Goal: Task Accomplishment & Management: Use online tool/utility

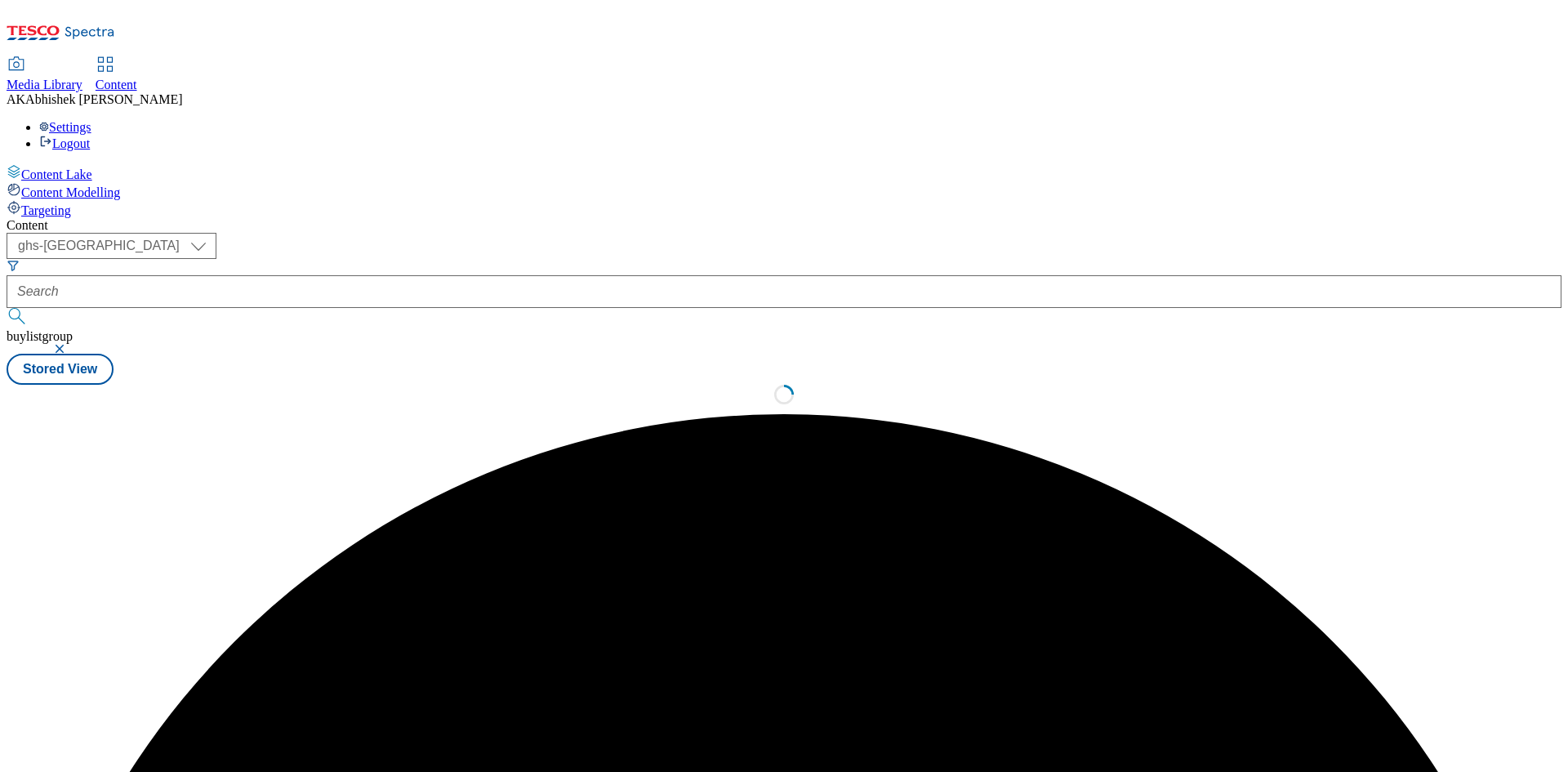
select select "ghs-[GEOGRAPHIC_DATA]"
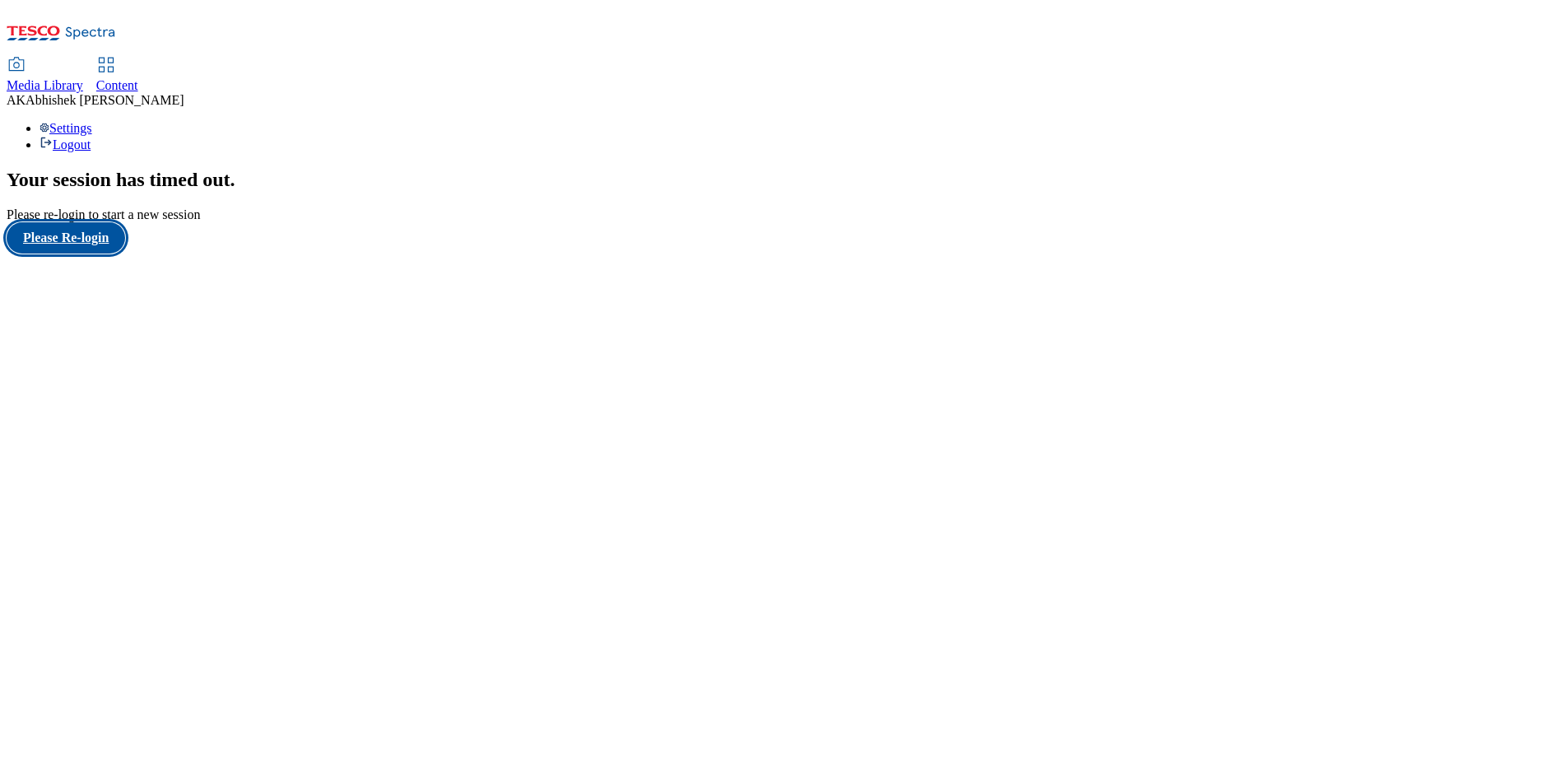
click at [122, 253] on button "Please Re-login" at bounding box center [66, 238] width 119 height 31
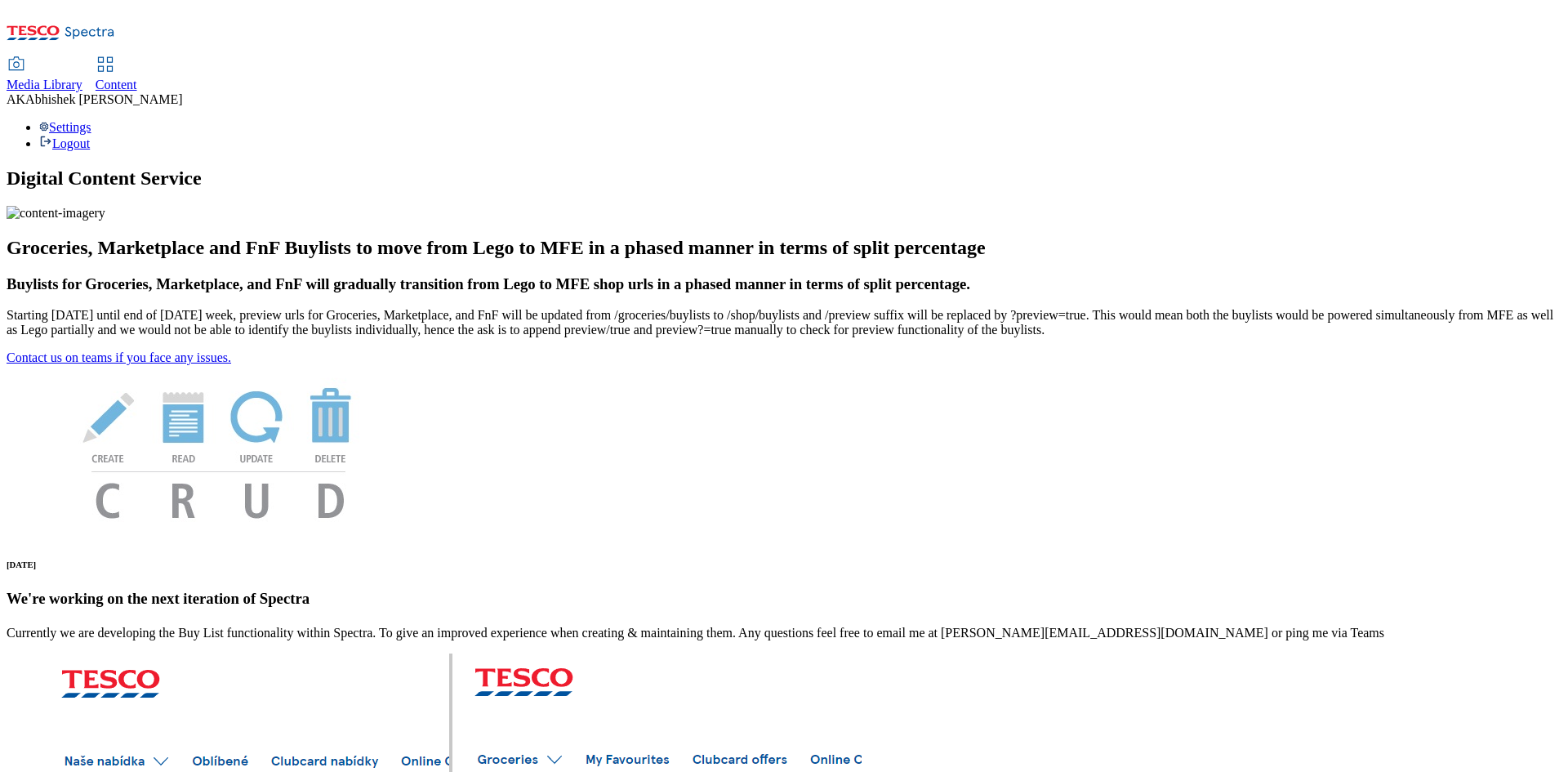
click at [137, 78] on span "Content" at bounding box center [116, 84] width 42 height 14
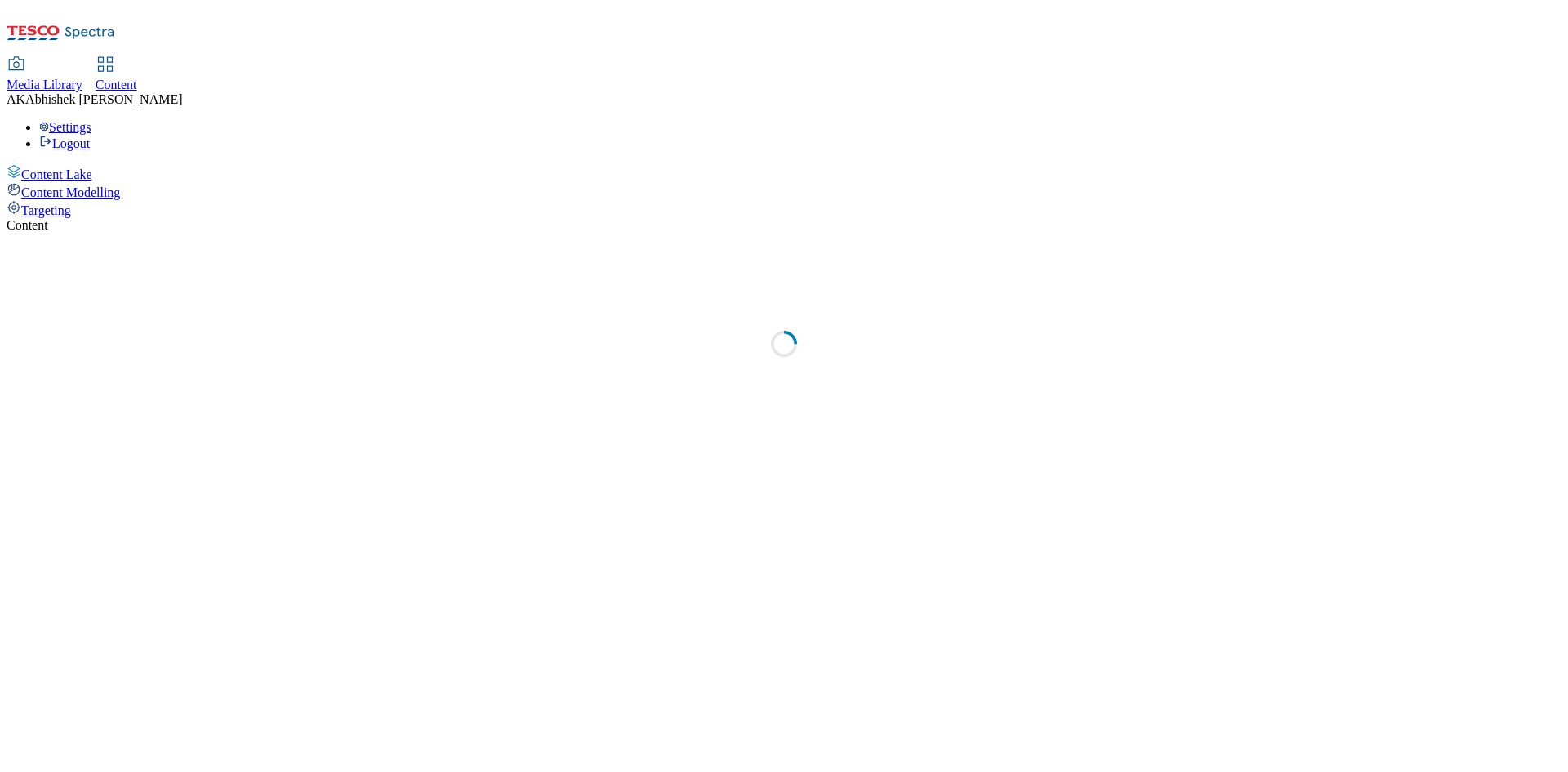
select select "ghs-[GEOGRAPHIC_DATA]"
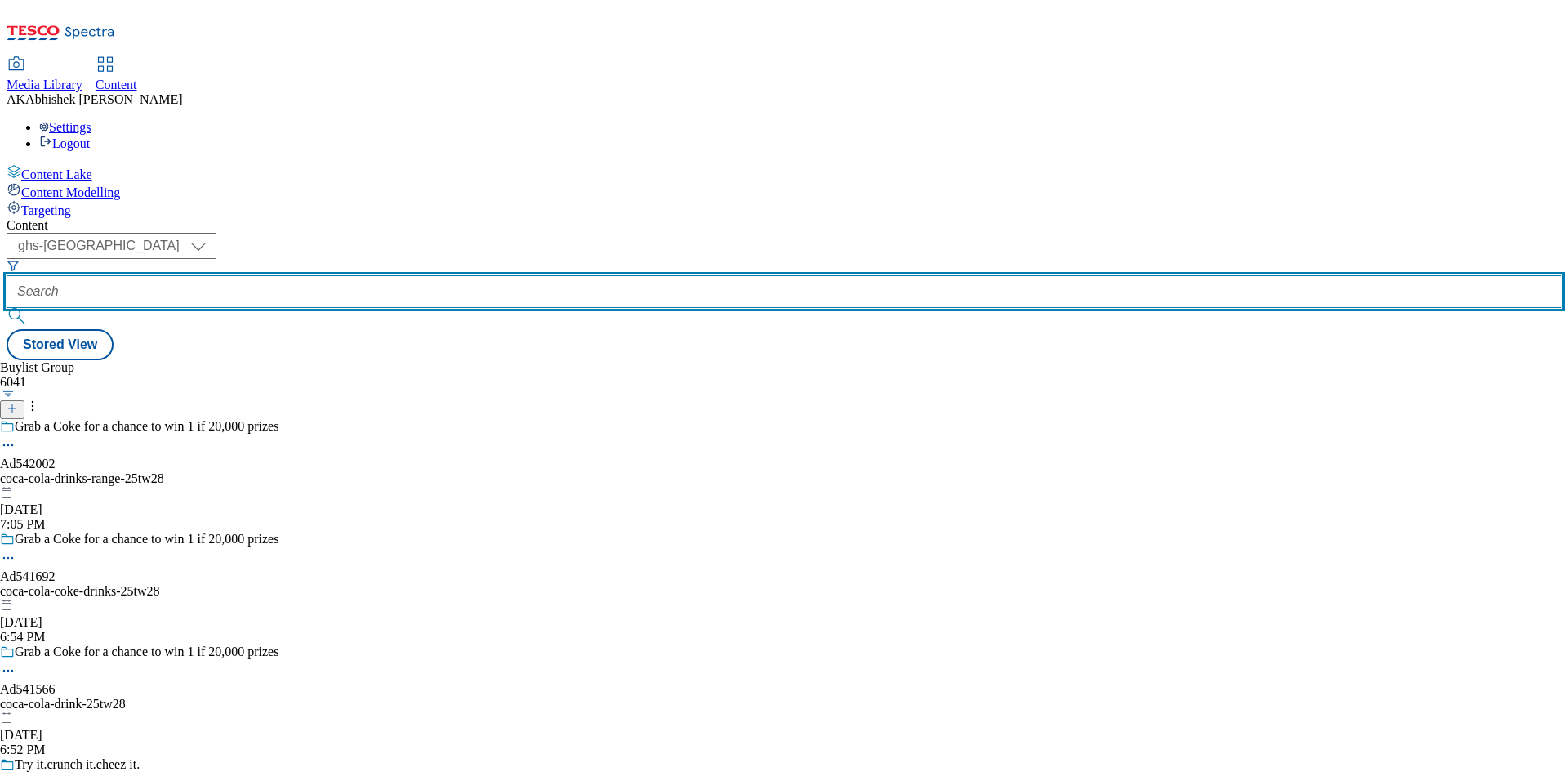
click at [430, 275] on input "text" at bounding box center [784, 291] width 1554 height 33
paste input "542002"
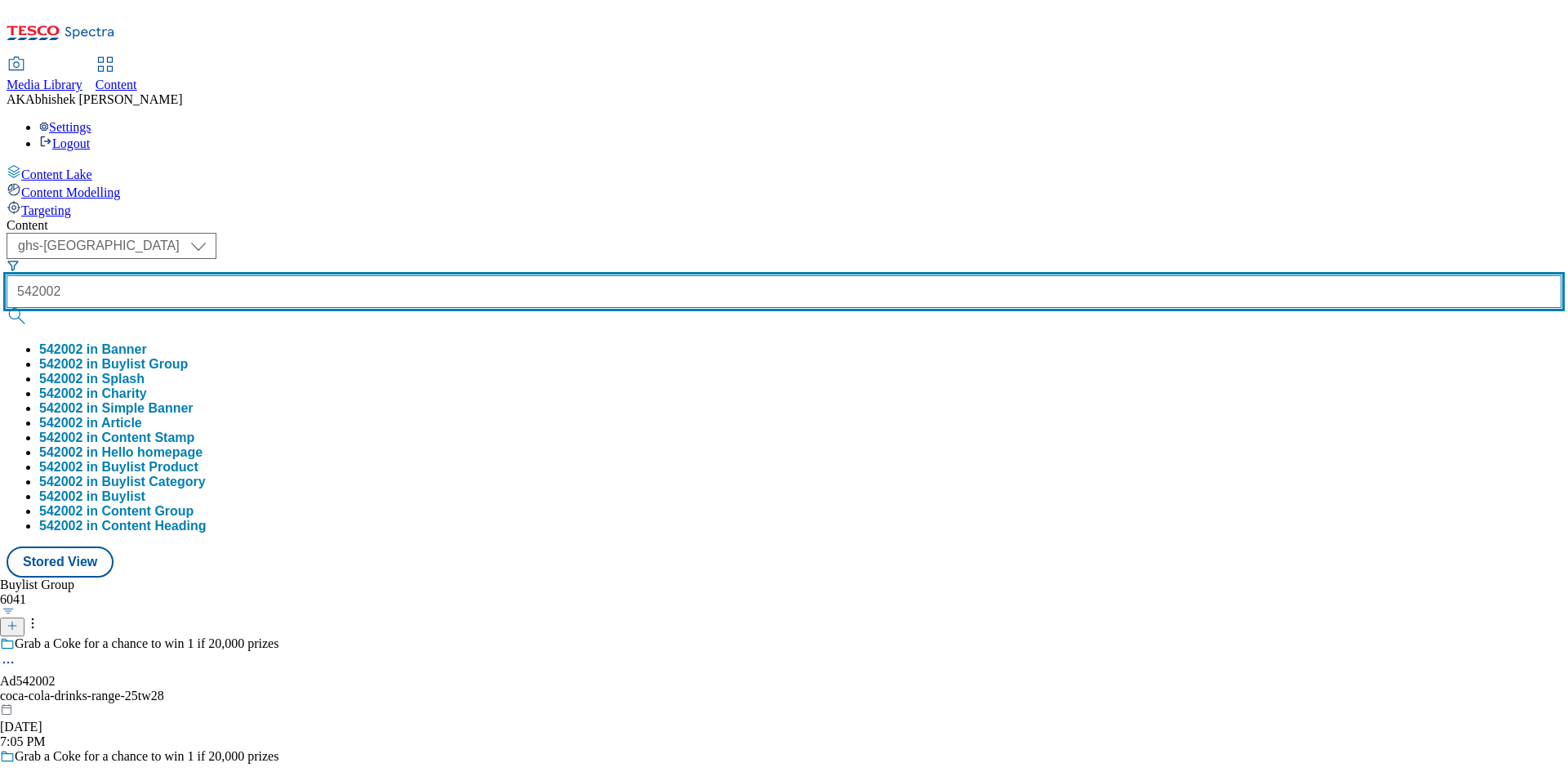
type input "542002"
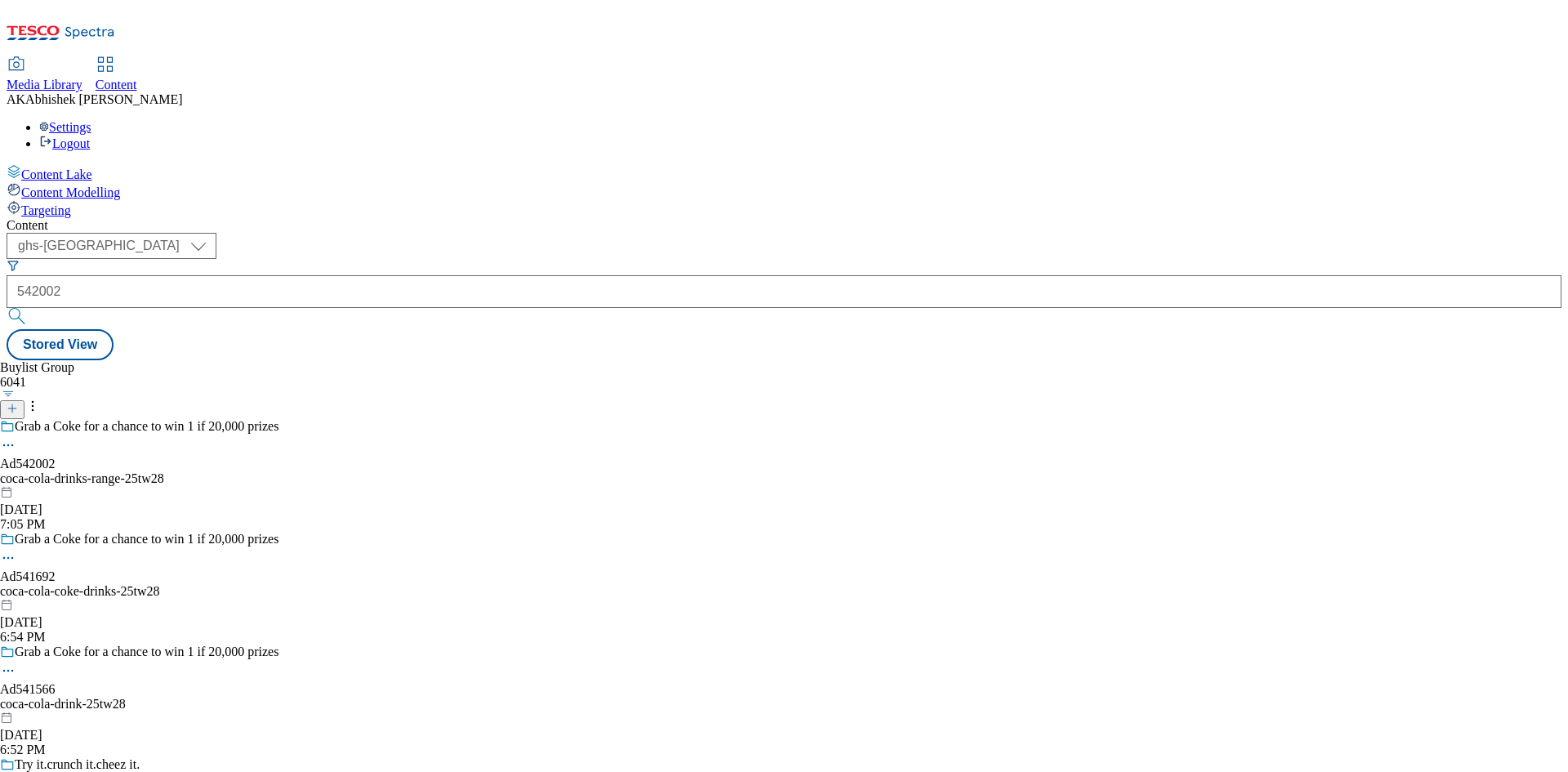
click at [618, 233] on div "( optional ) ghs-roi ghs-uk ghs-uk 542002 Stored View" at bounding box center [784, 297] width 1554 height 127
click at [332, 419] on div "Grab a Coke for a chance to win 1 if 20,000 prizes" at bounding box center [166, 437] width 332 height 37
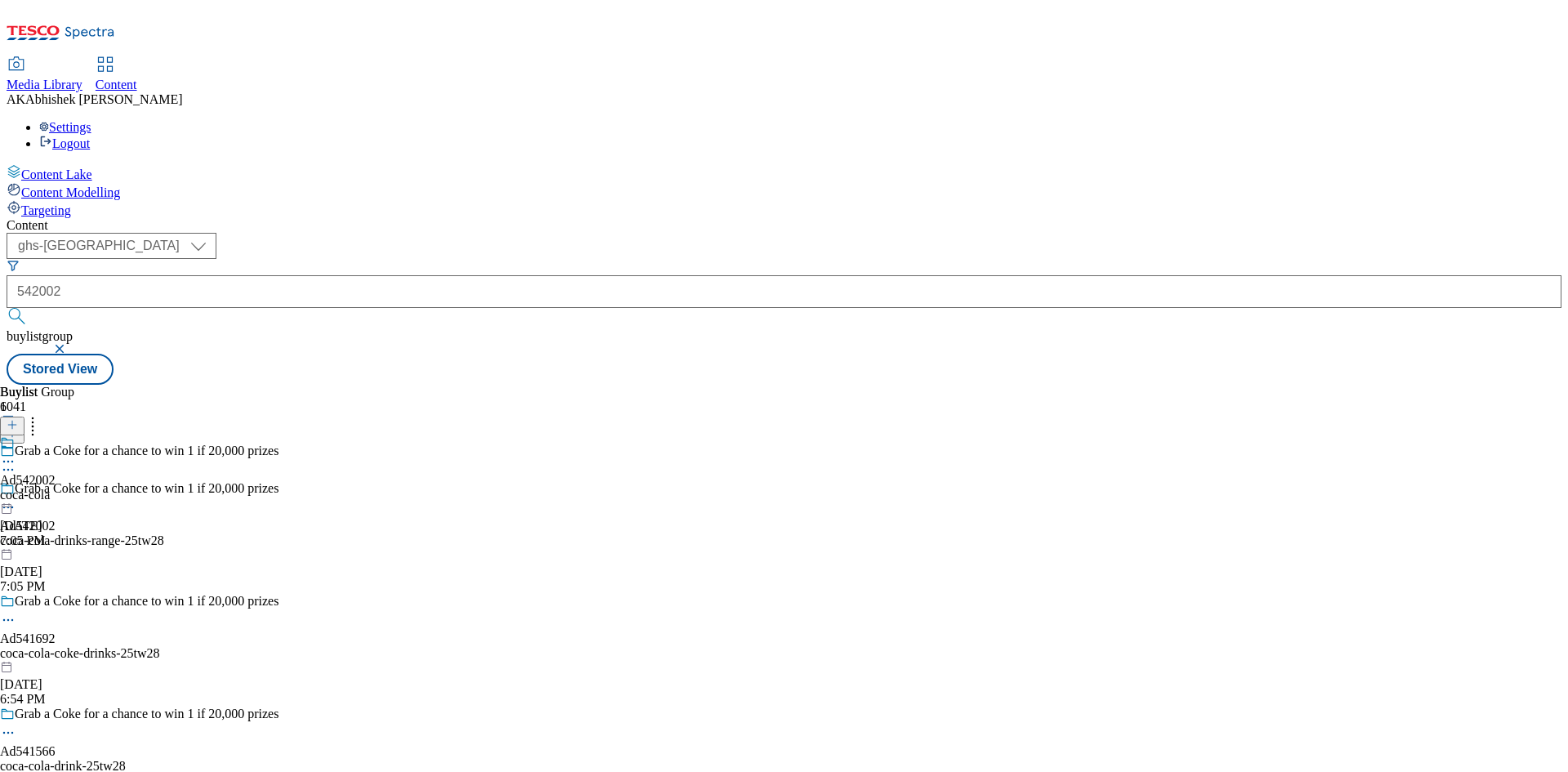
click at [16, 499] on icon at bounding box center [8, 507] width 16 height 16
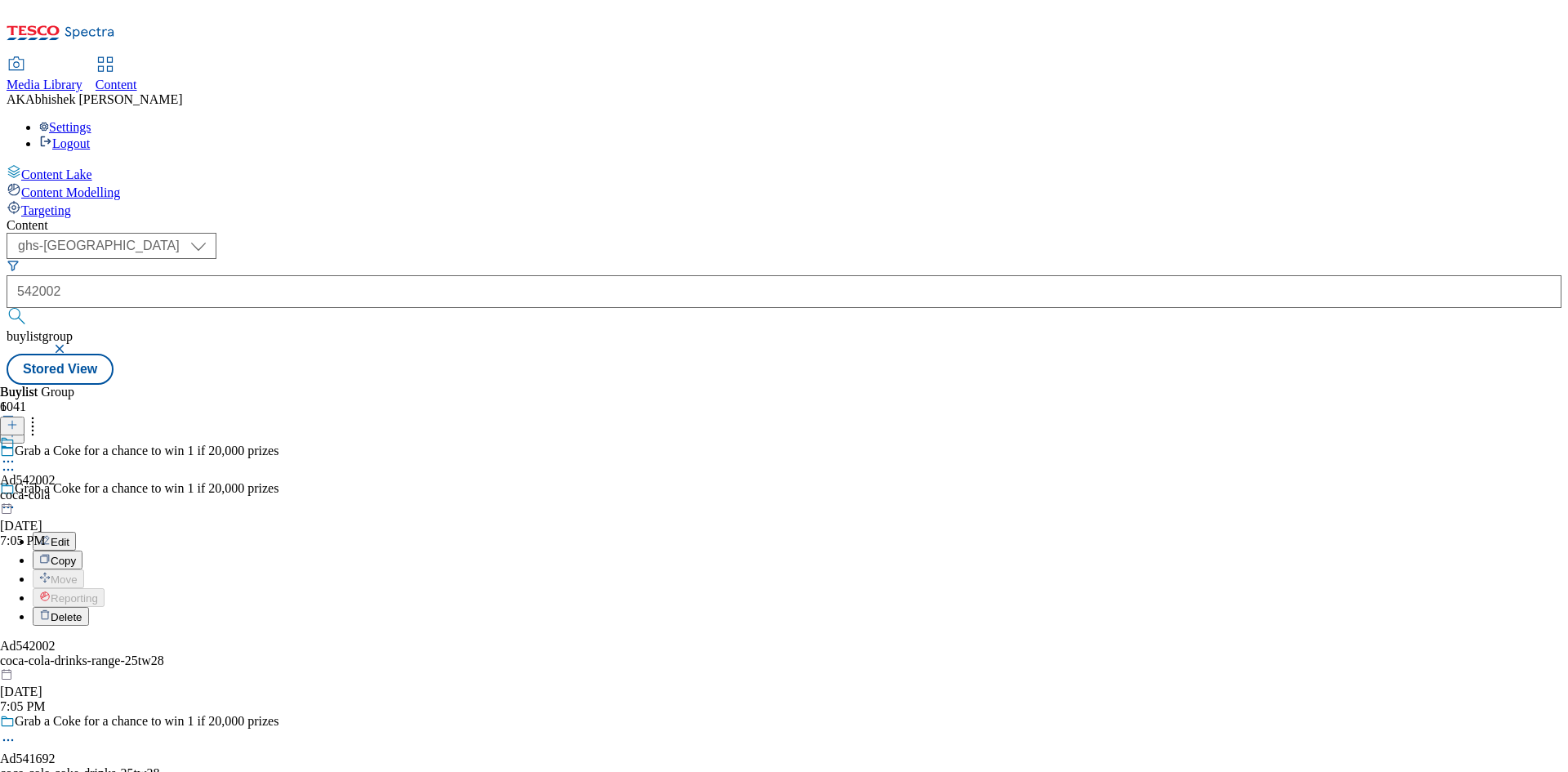
click at [76, 532] on button "Edit" at bounding box center [54, 541] width 44 height 19
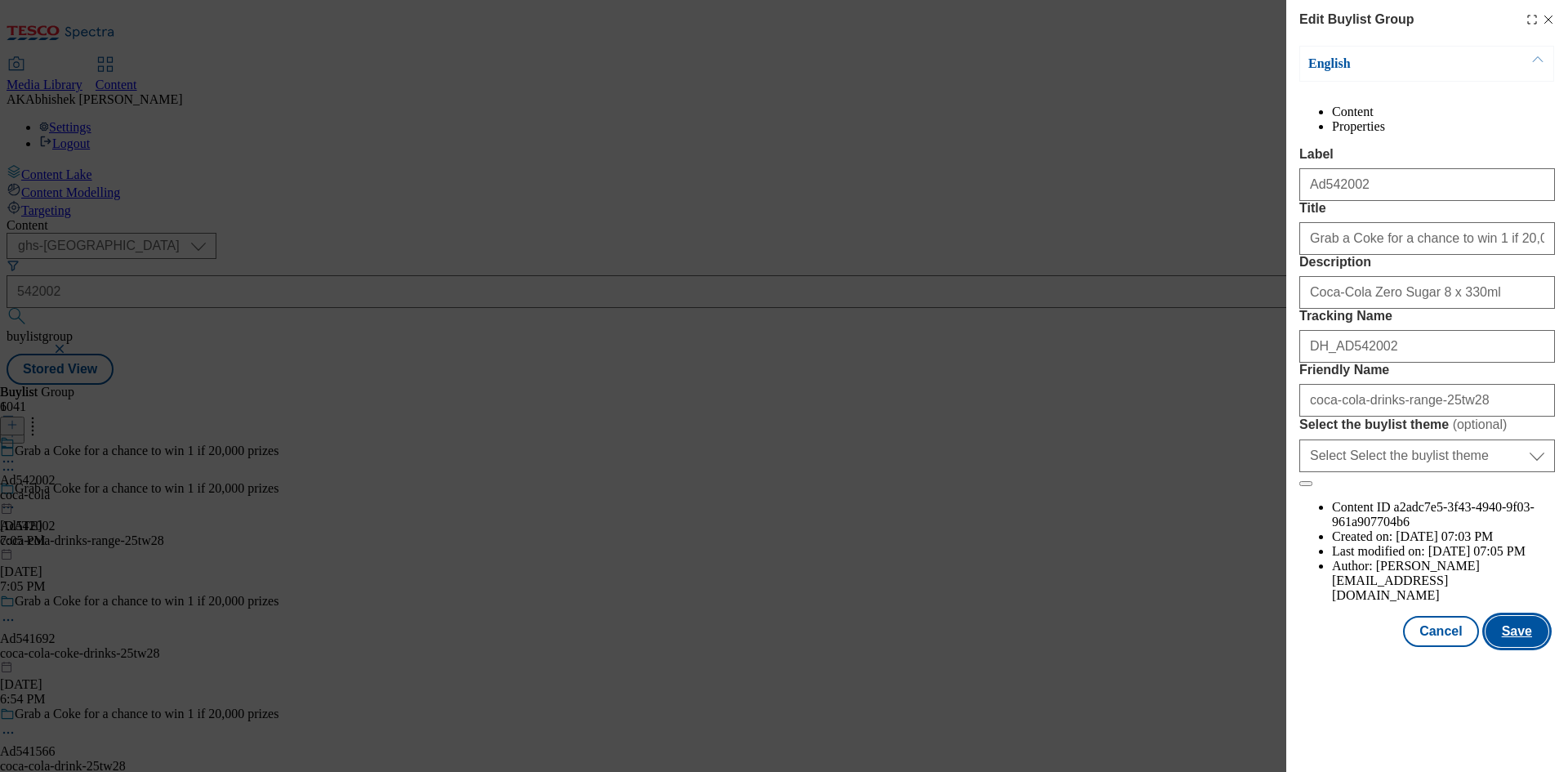
click at [1535, 647] on button "Save" at bounding box center [1516, 631] width 63 height 31
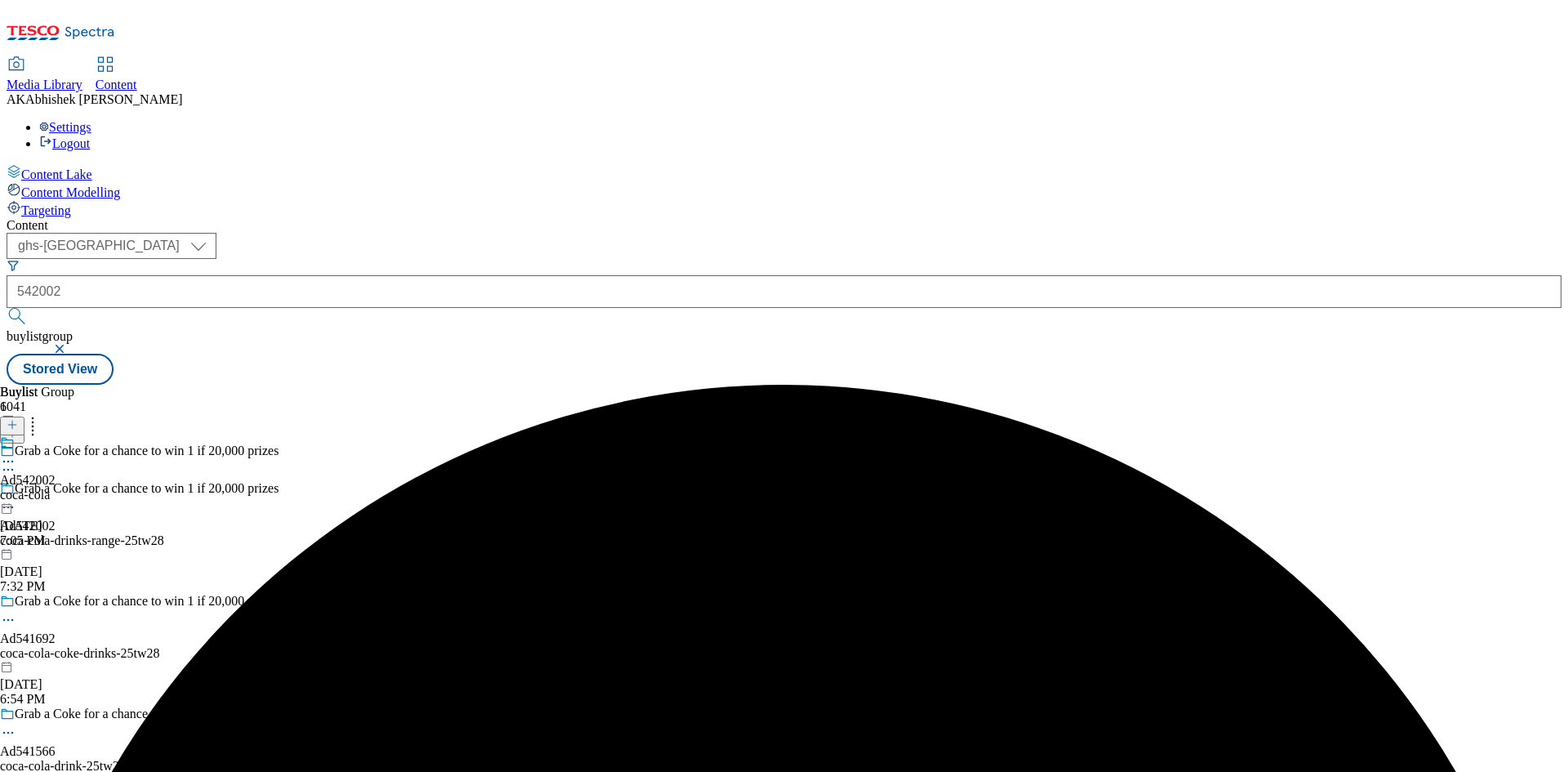
click at [16, 454] on icon at bounding box center [8, 462] width 16 height 16
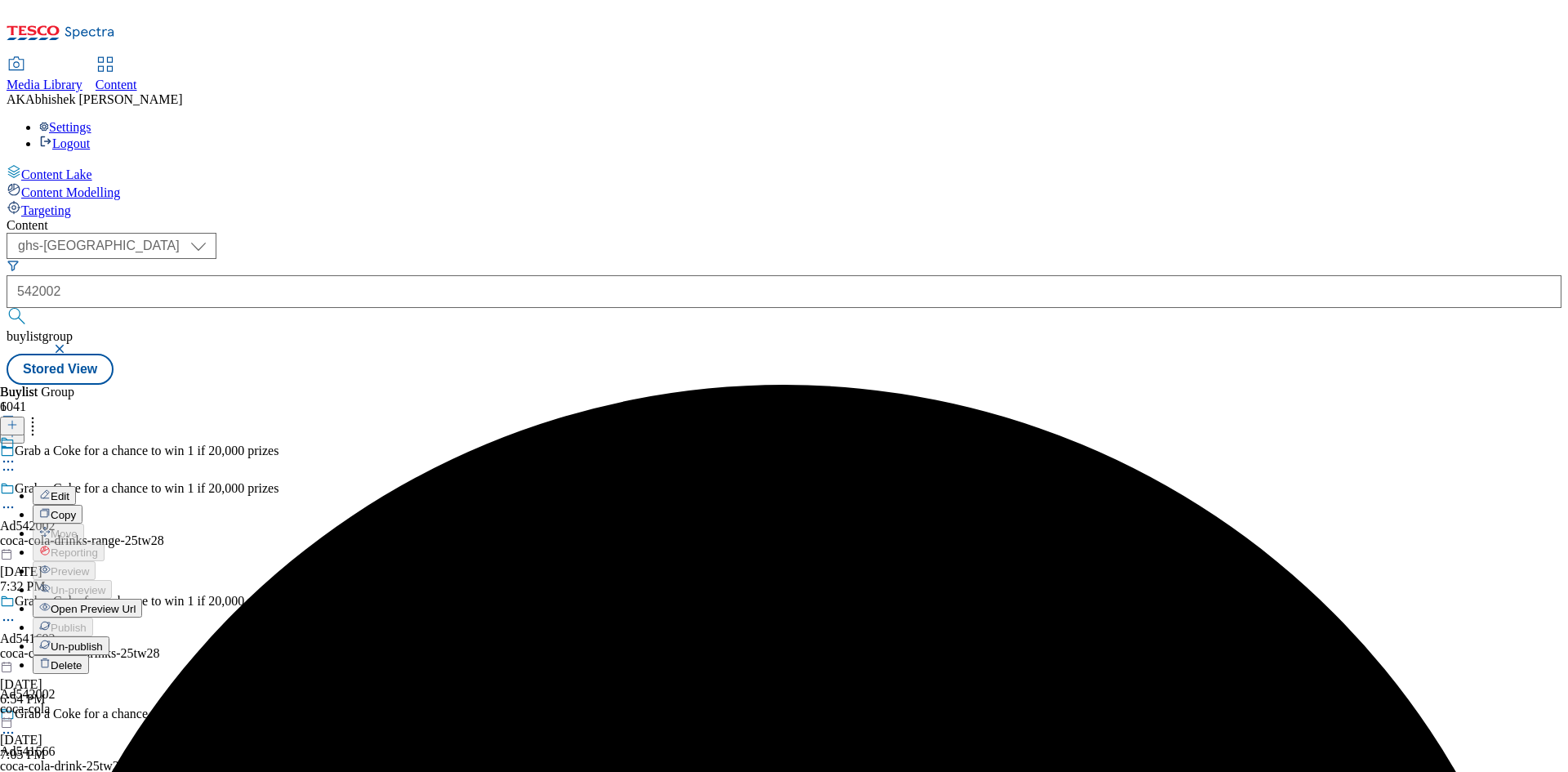
click at [76, 486] on button "Edit" at bounding box center [54, 495] width 44 height 19
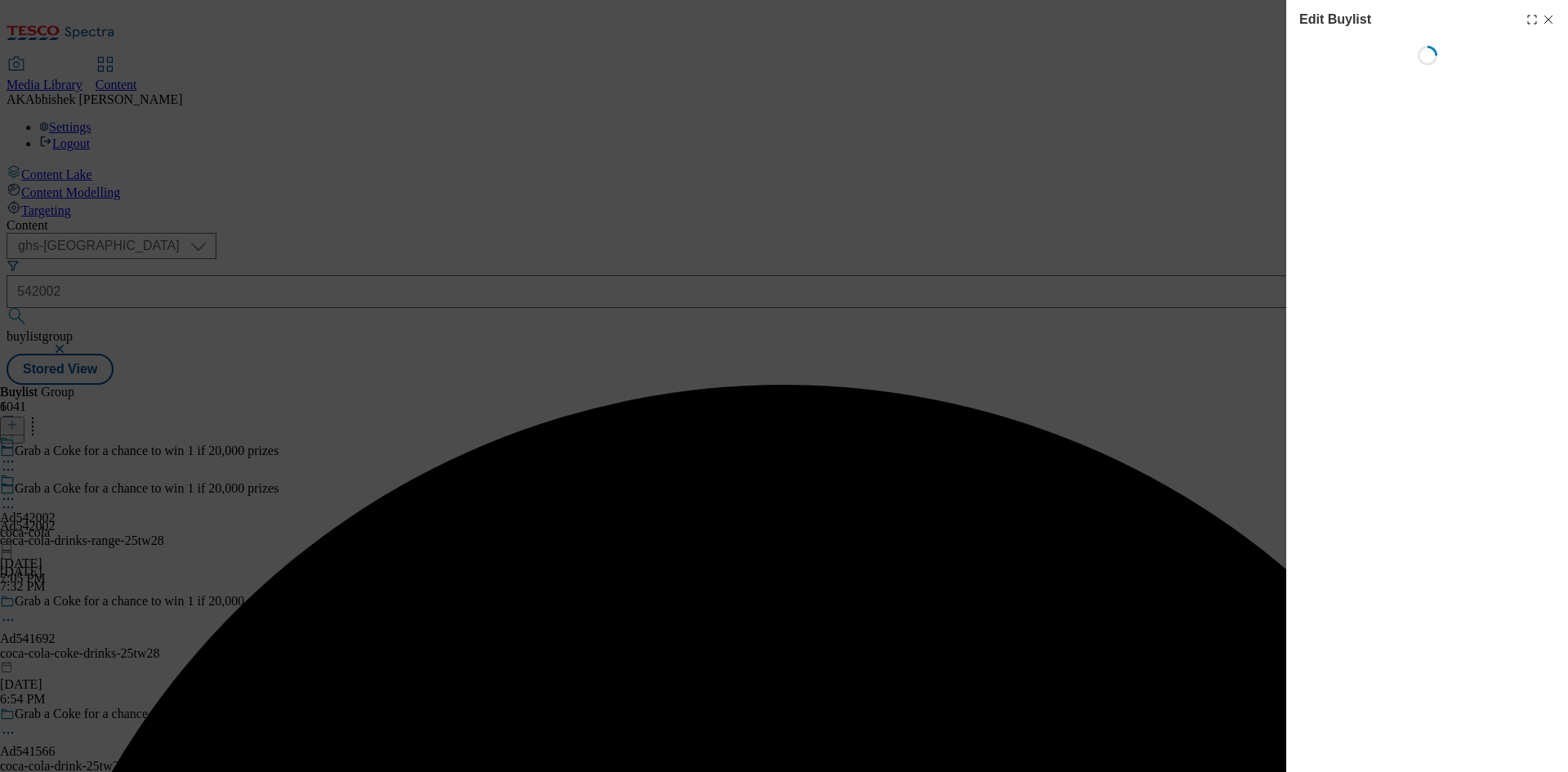
select select "tactical"
select select "supplier funded short term 1-3 weeks"
select select "dunnhumby"
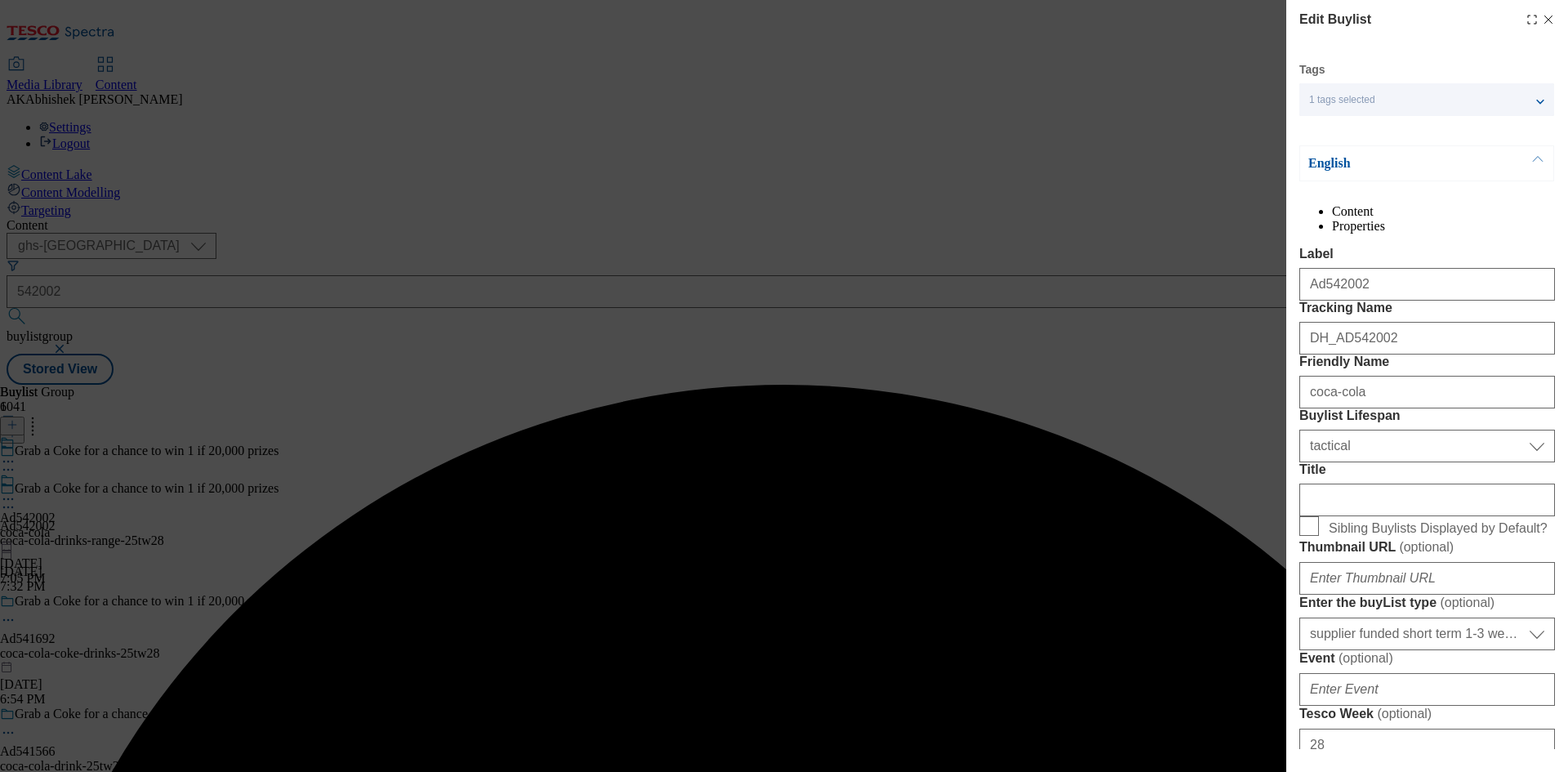
select select "Banner"
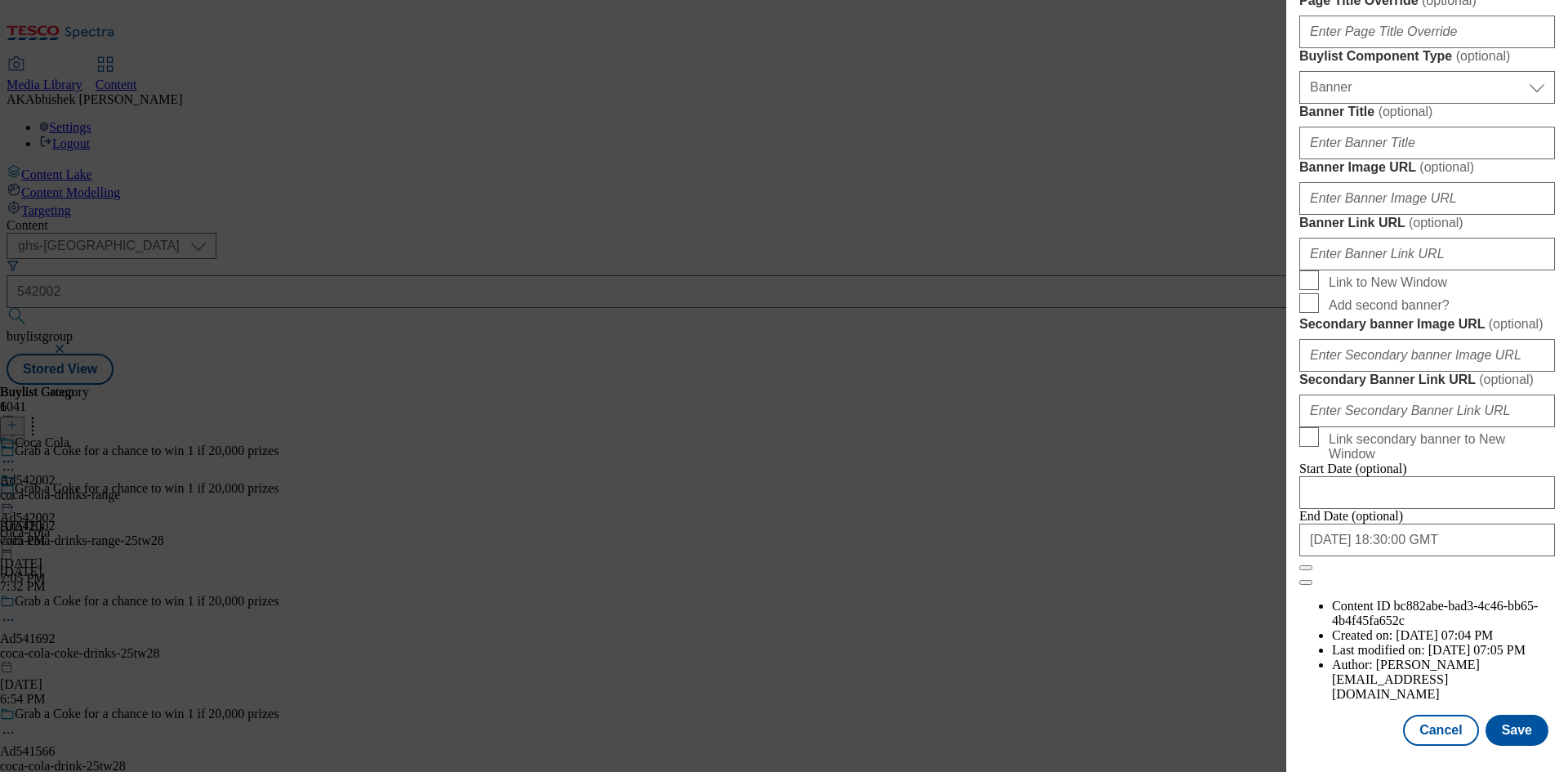
scroll to position [1604, 0]
click at [1492, 556] on input "2025-11-28 18:30:00 GMT" at bounding box center [1427, 540] width 256 height 33
select select "2025"
select select "November"
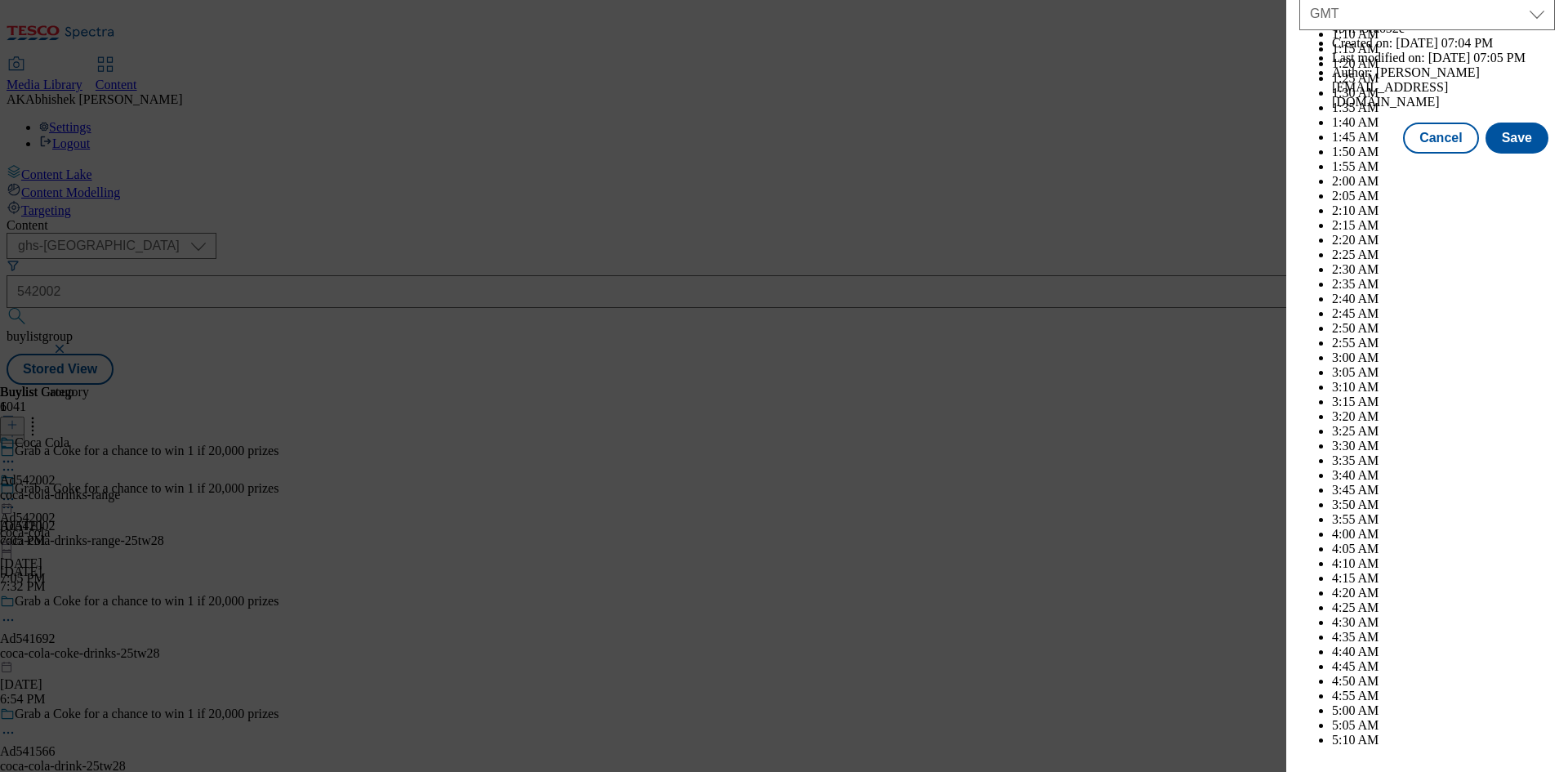
scroll to position [6699, 0]
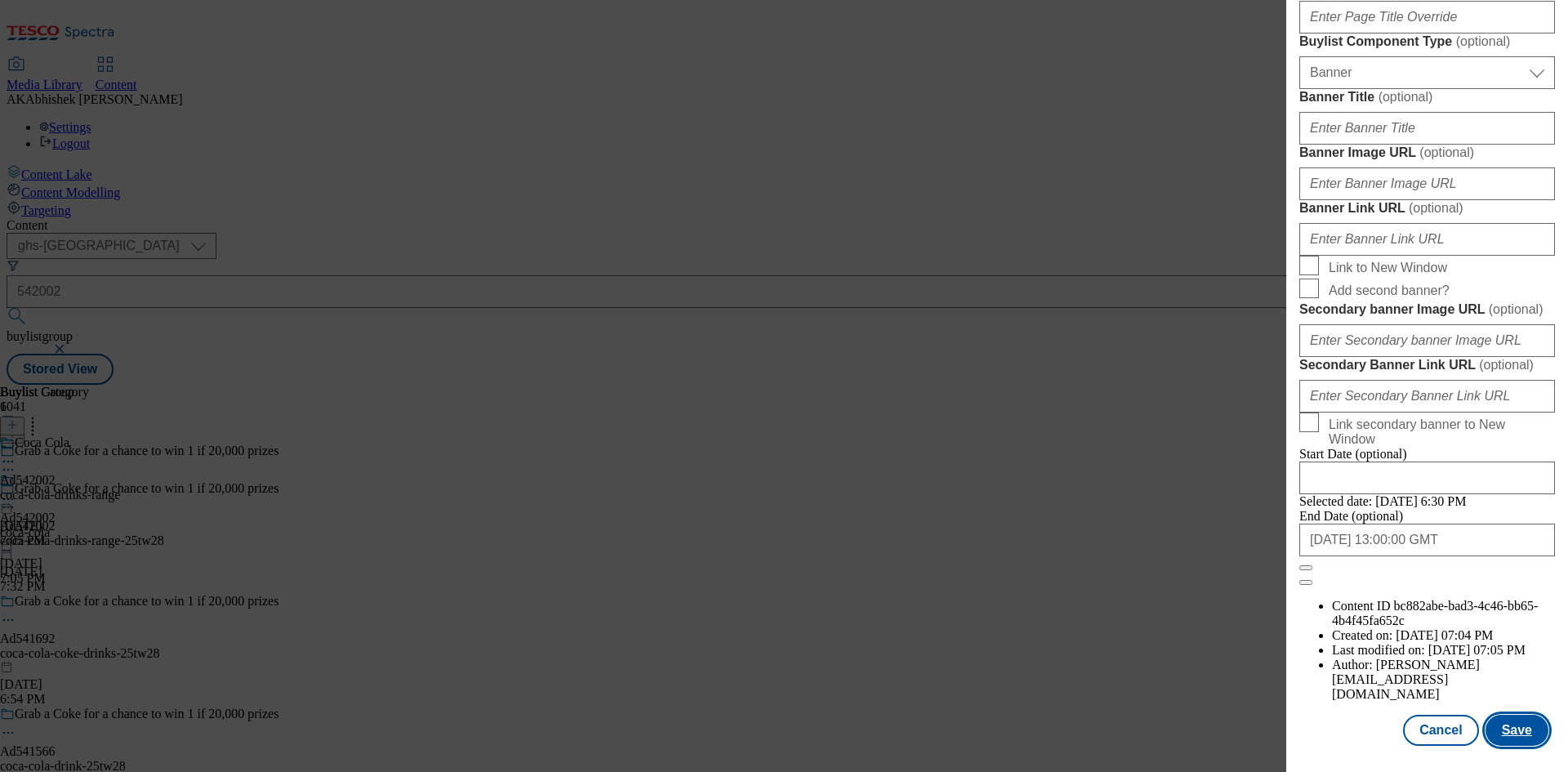
click at [1514, 731] on button "Save" at bounding box center [1516, 730] width 63 height 31
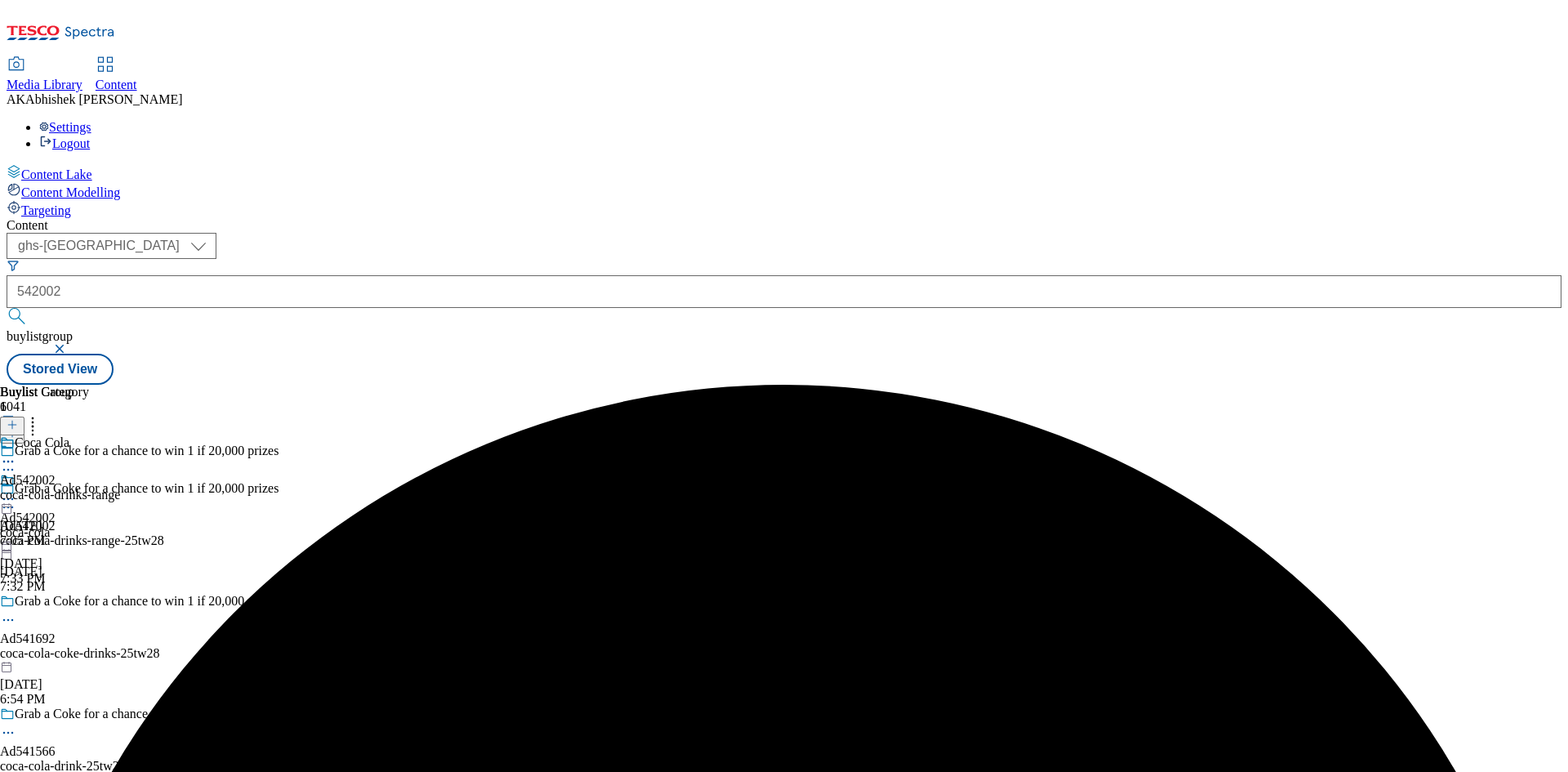
click at [16, 454] on icon at bounding box center [8, 462] width 16 height 16
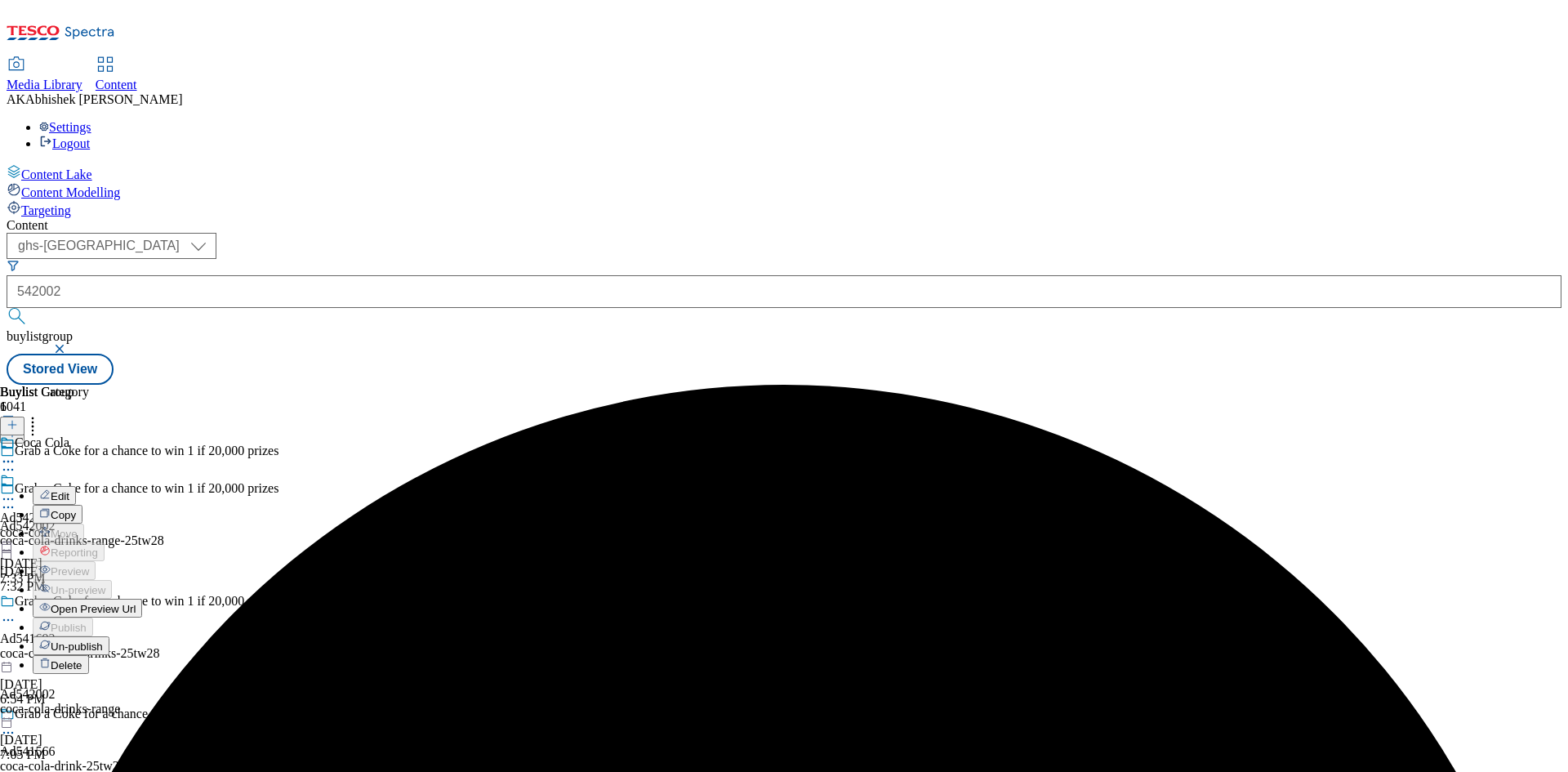
click at [70, 490] on span "Edit" at bounding box center [60, 496] width 19 height 13
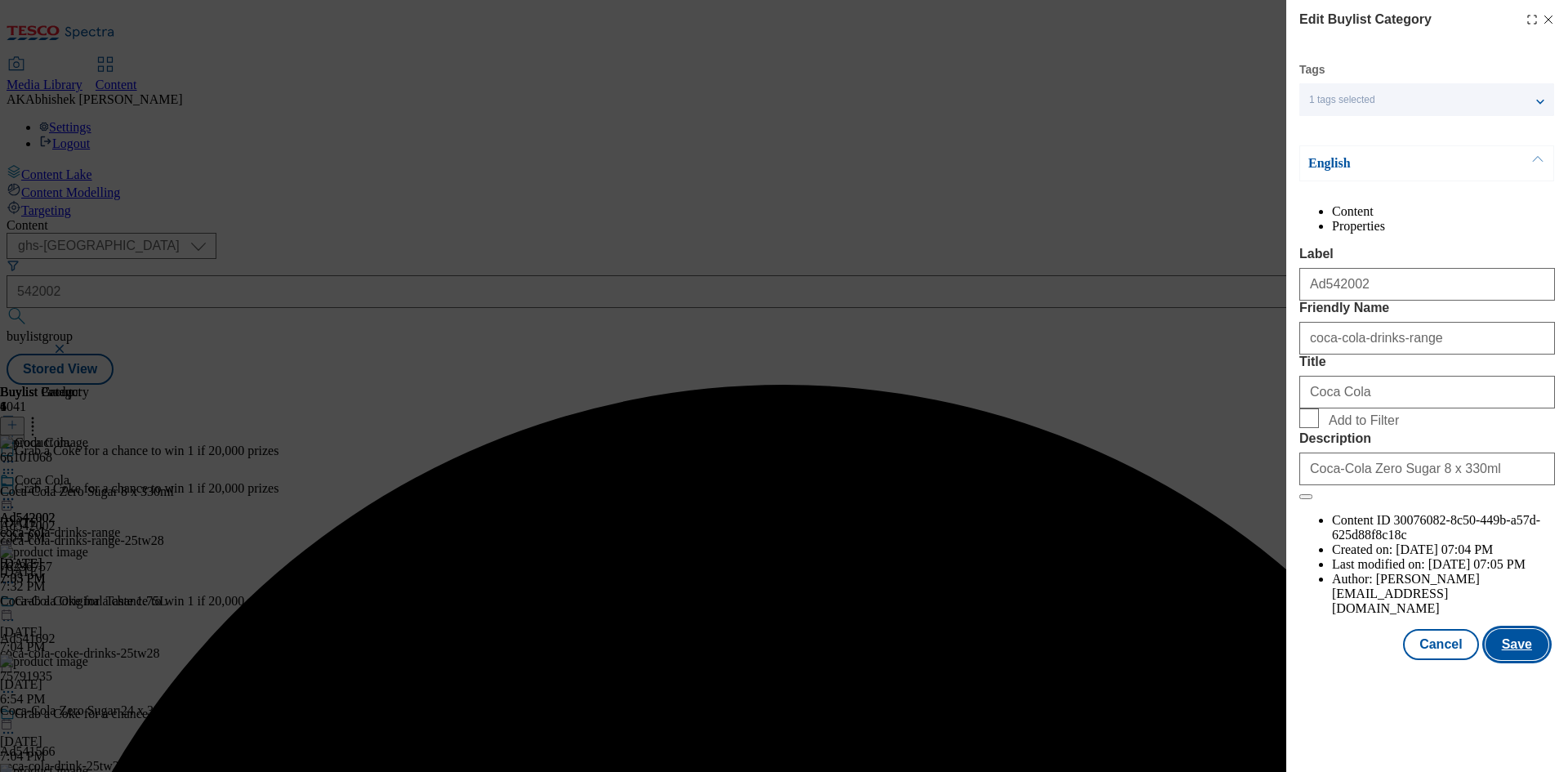
click at [1519, 660] on button "Save" at bounding box center [1516, 644] width 63 height 31
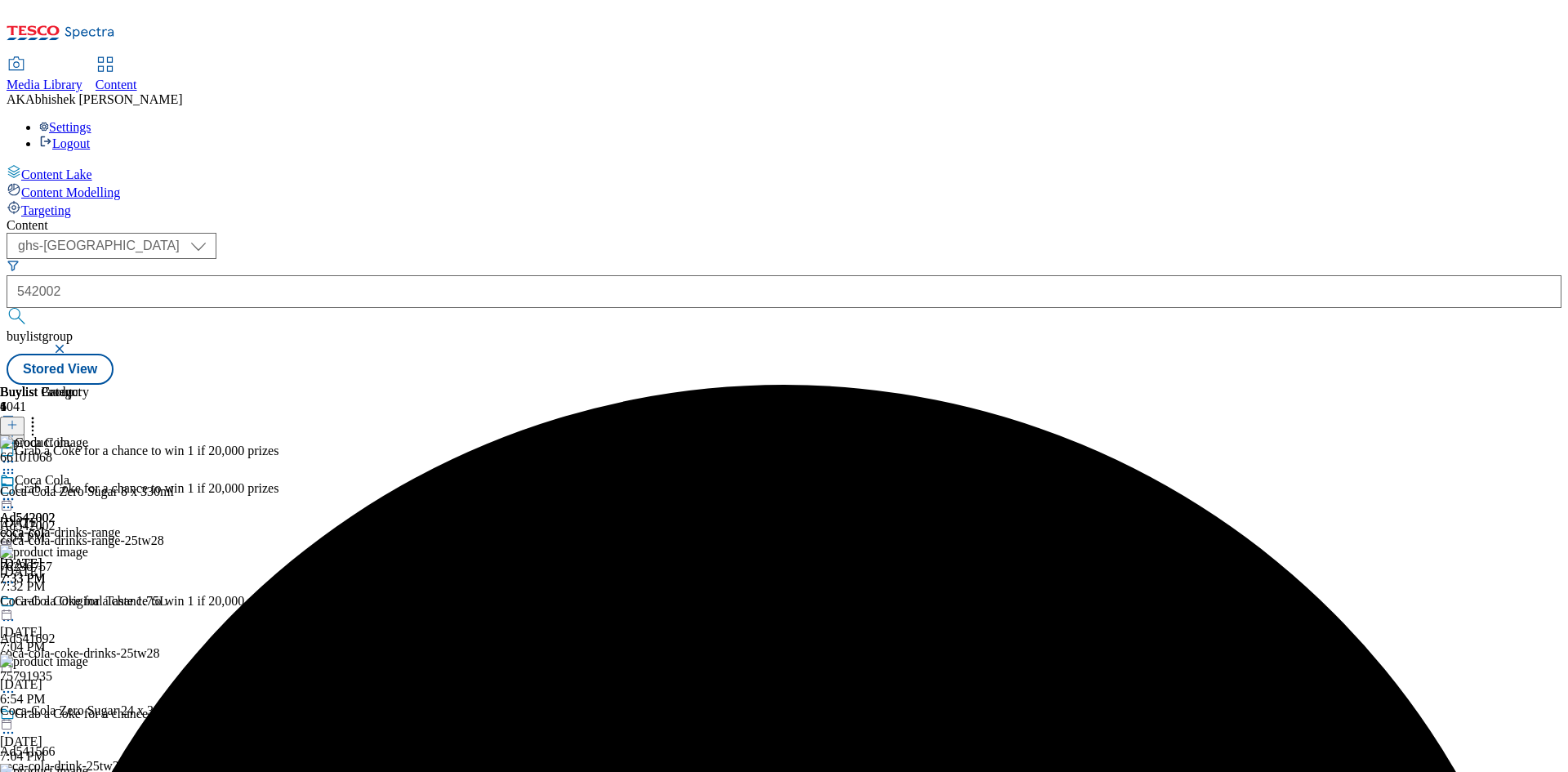
click at [16, 491] on icon at bounding box center [8, 499] width 16 height 16
click at [89, 602] on span "Preview" at bounding box center [70, 609] width 38 height 13
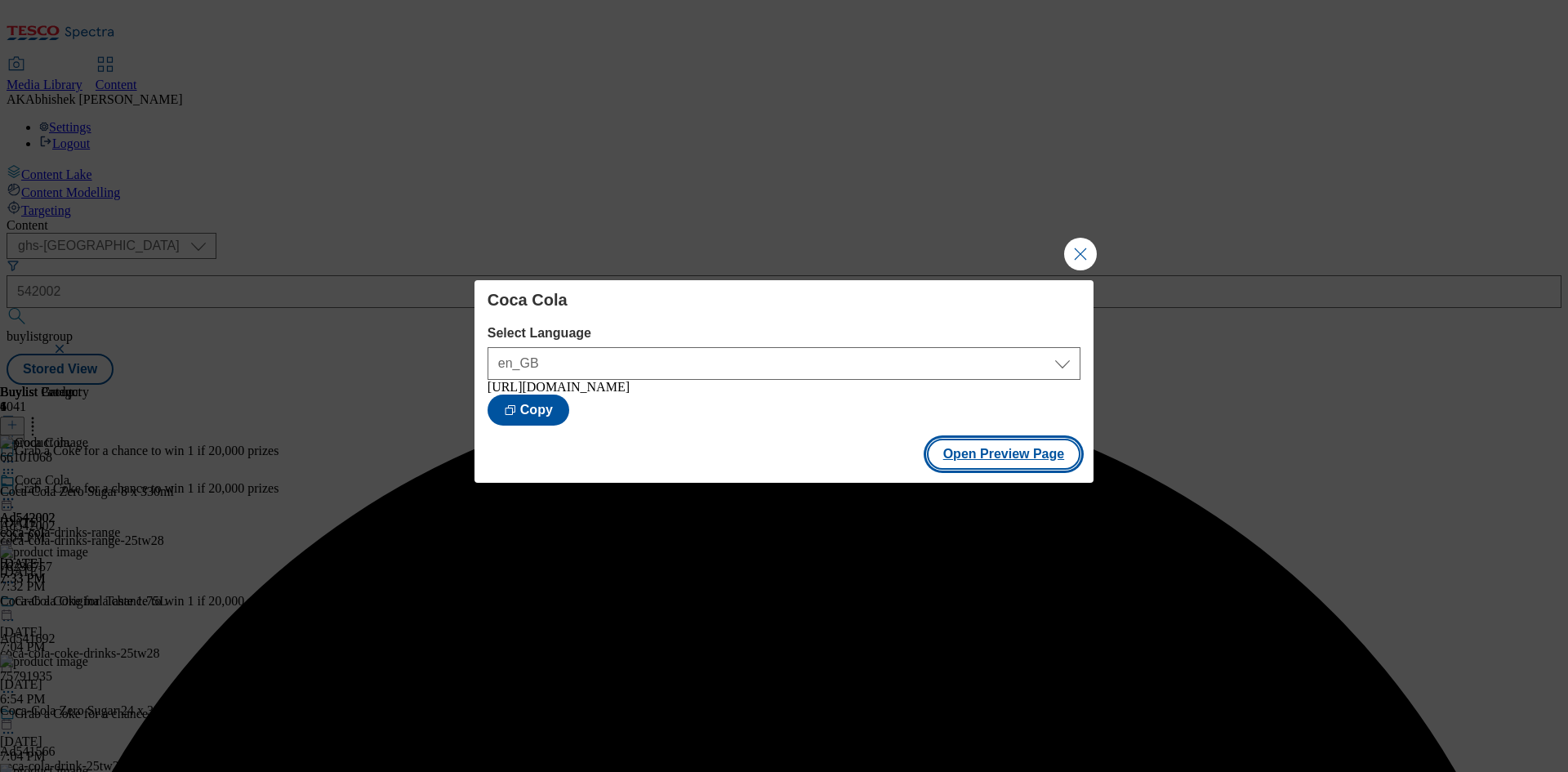
click at [1050, 451] on button "Open Preview Page" at bounding box center [1004, 454] width 154 height 31
click at [1075, 248] on button "Close Modal" at bounding box center [1080, 254] width 33 height 33
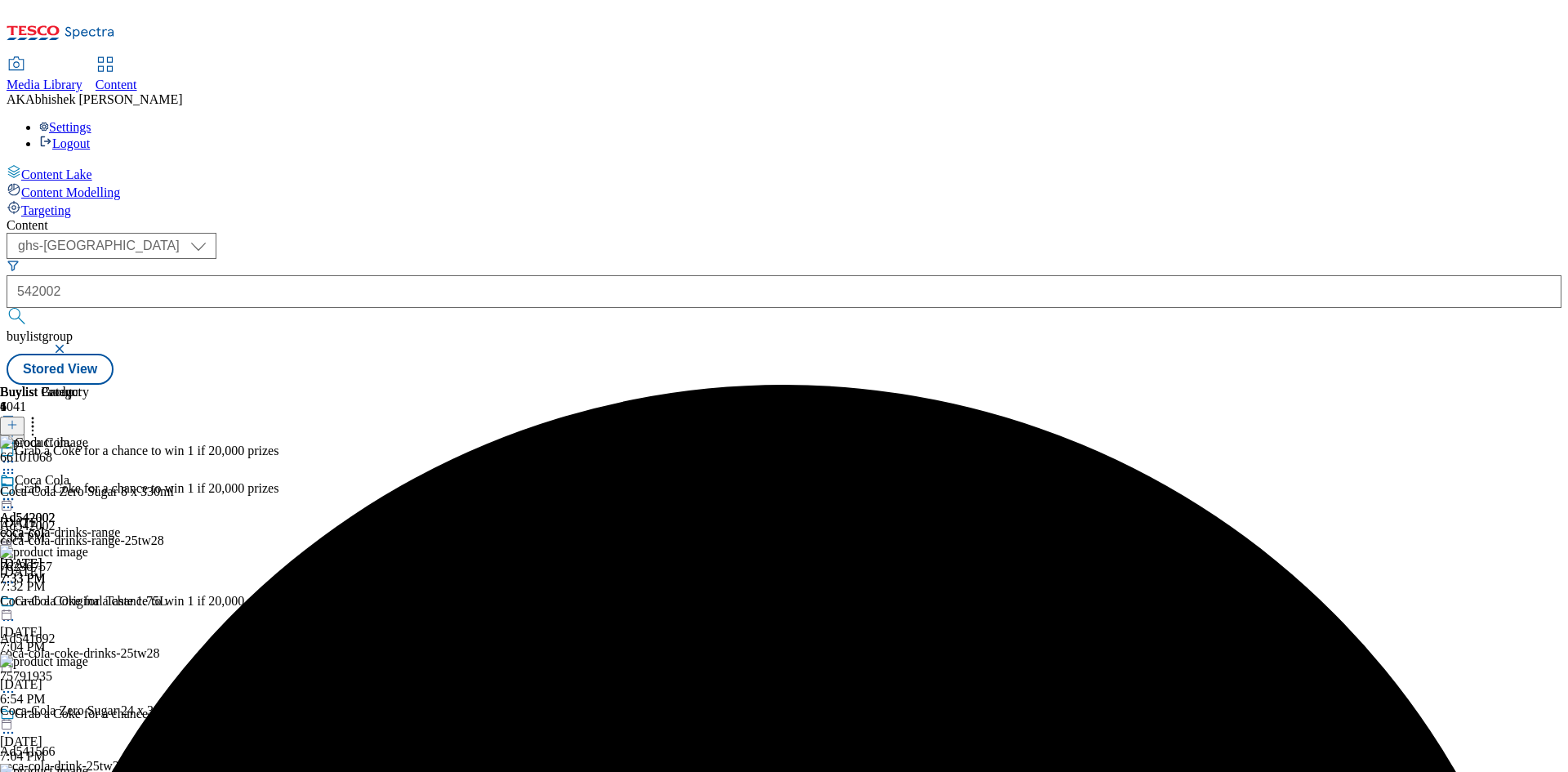
click at [16, 491] on icon at bounding box center [8, 499] width 16 height 16
click at [86, 660] on span "Publish" at bounding box center [69, 666] width 36 height 13
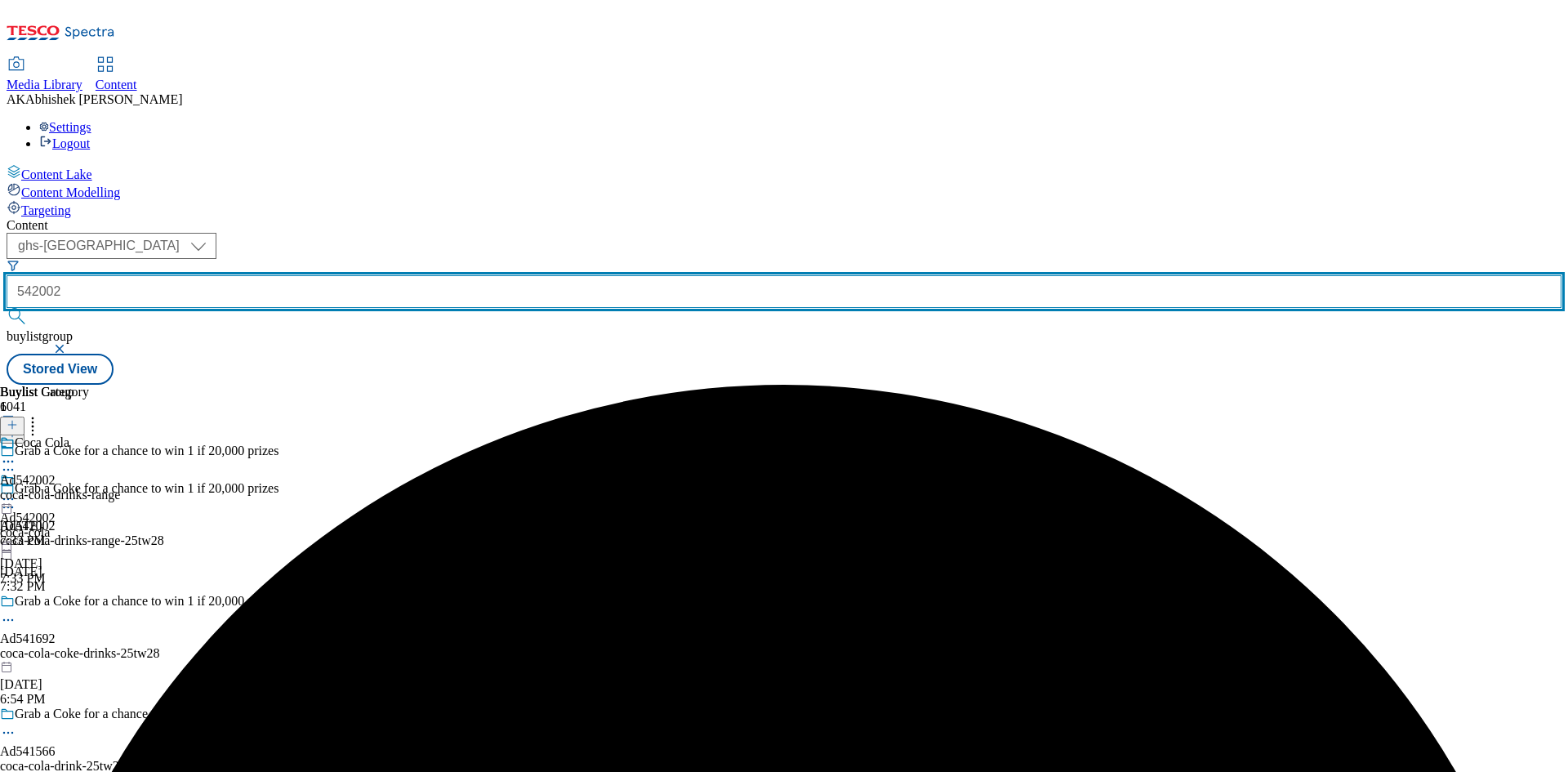
click at [405, 275] on input "542002" at bounding box center [784, 291] width 1554 height 33
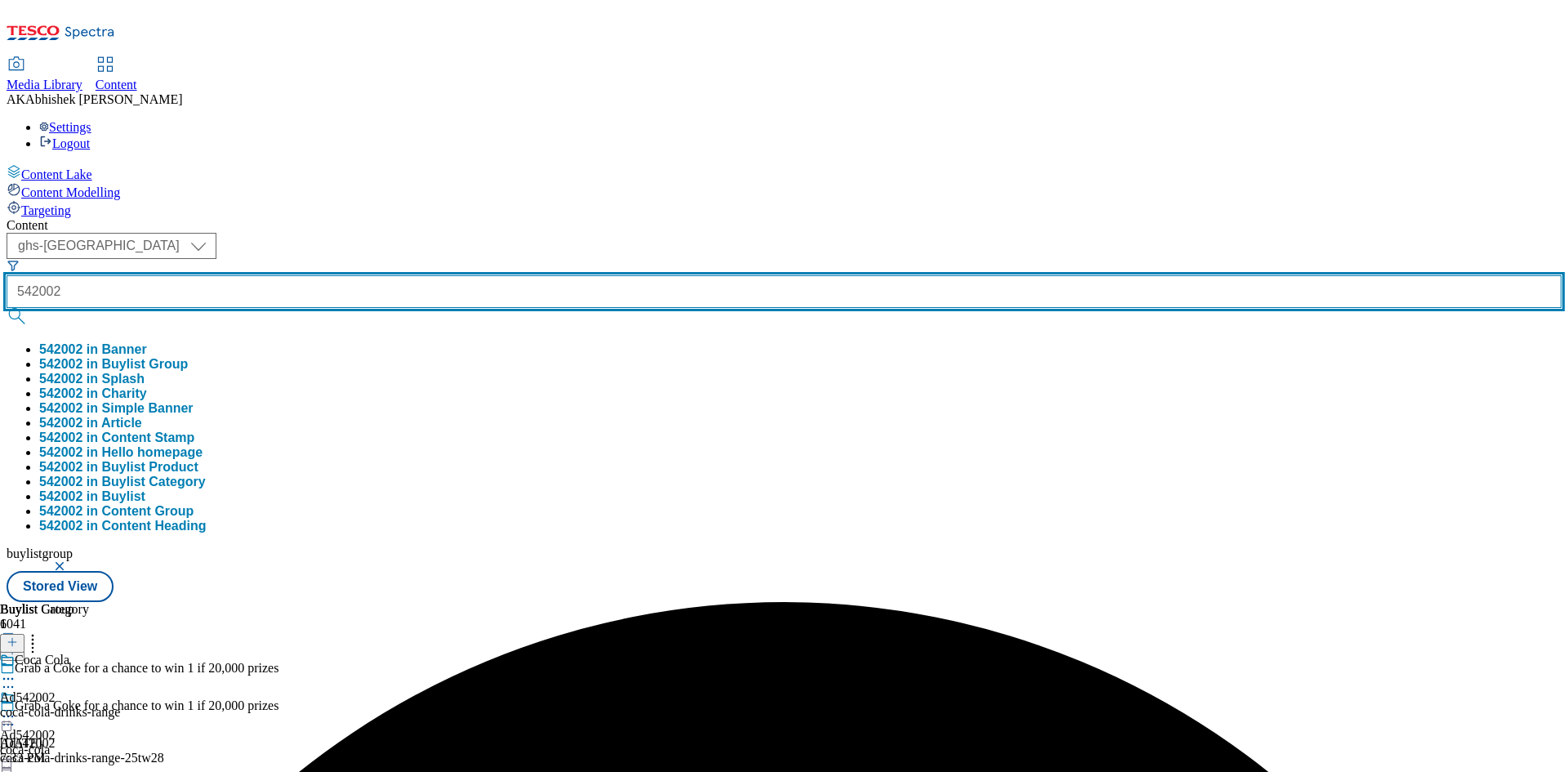
drag, startPoint x: 418, startPoint y: 123, endPoint x: 288, endPoint y: 121, distance: 130.0
click at [289, 233] on div "( optional ) ghs-roi ghs-uk ghs-uk 542002 542002 in Banner 542002 in Buylist Gr…" at bounding box center [784, 402] width 1554 height 338
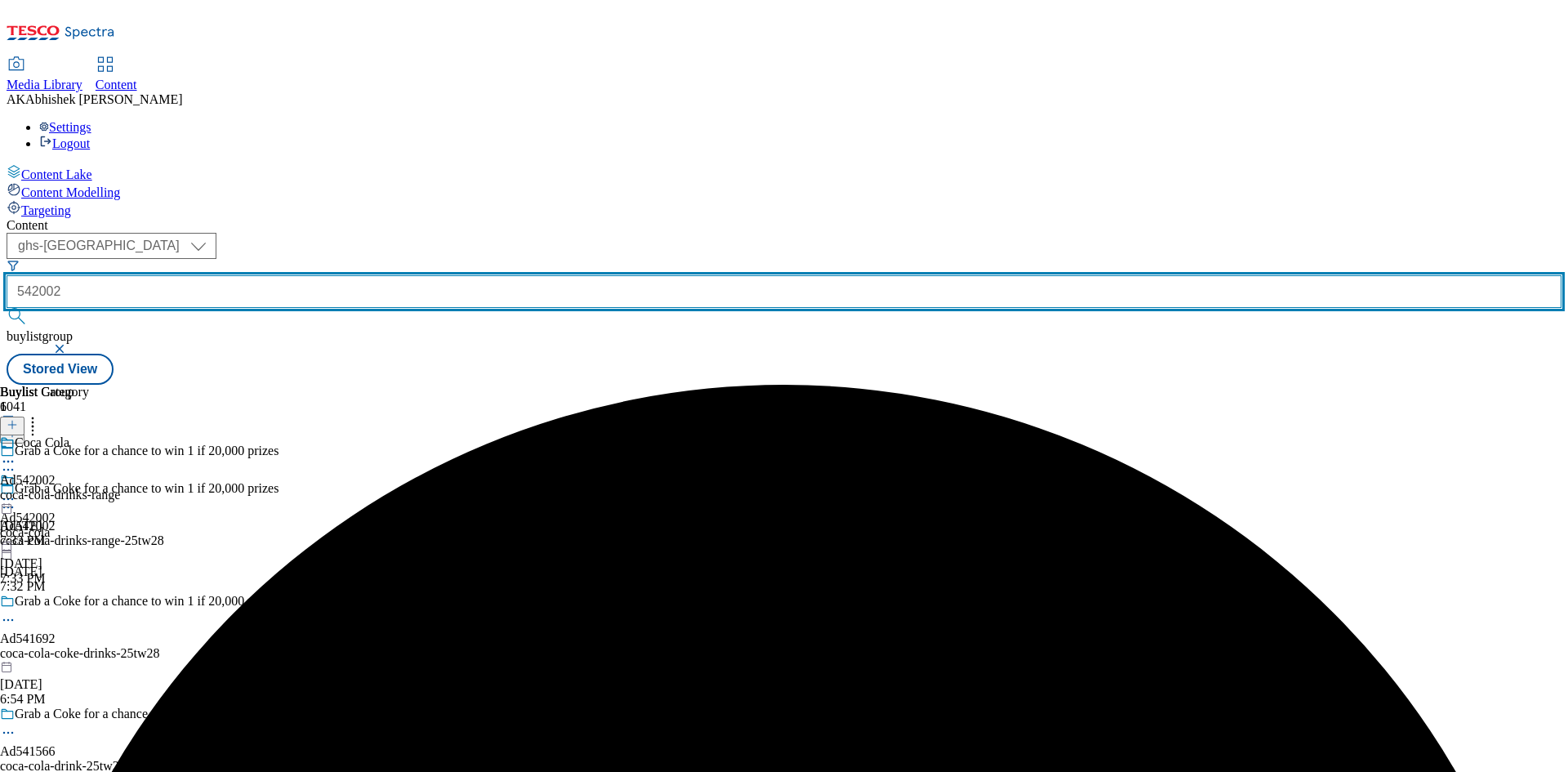
paste input "1908"
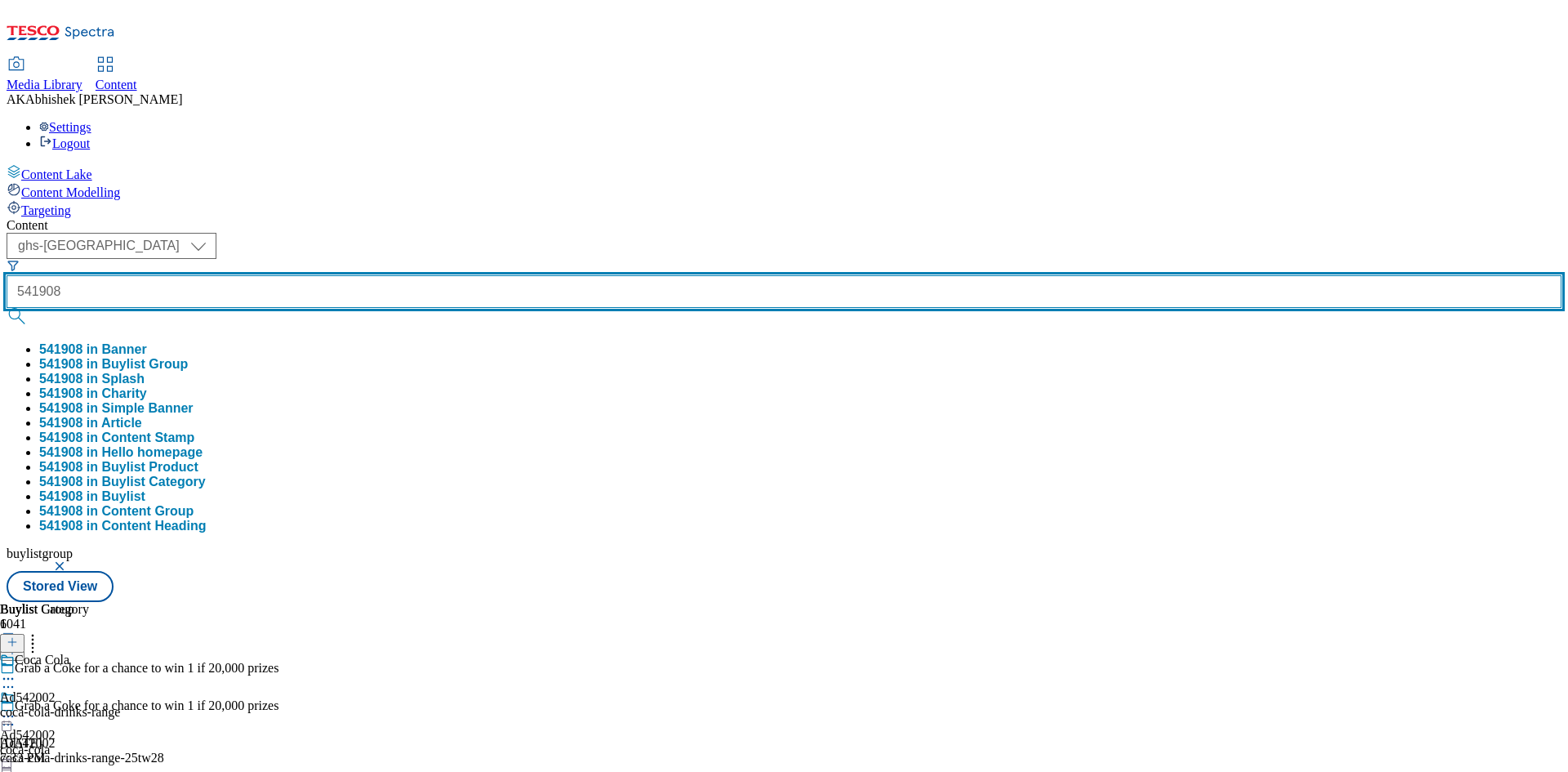
type input "541908"
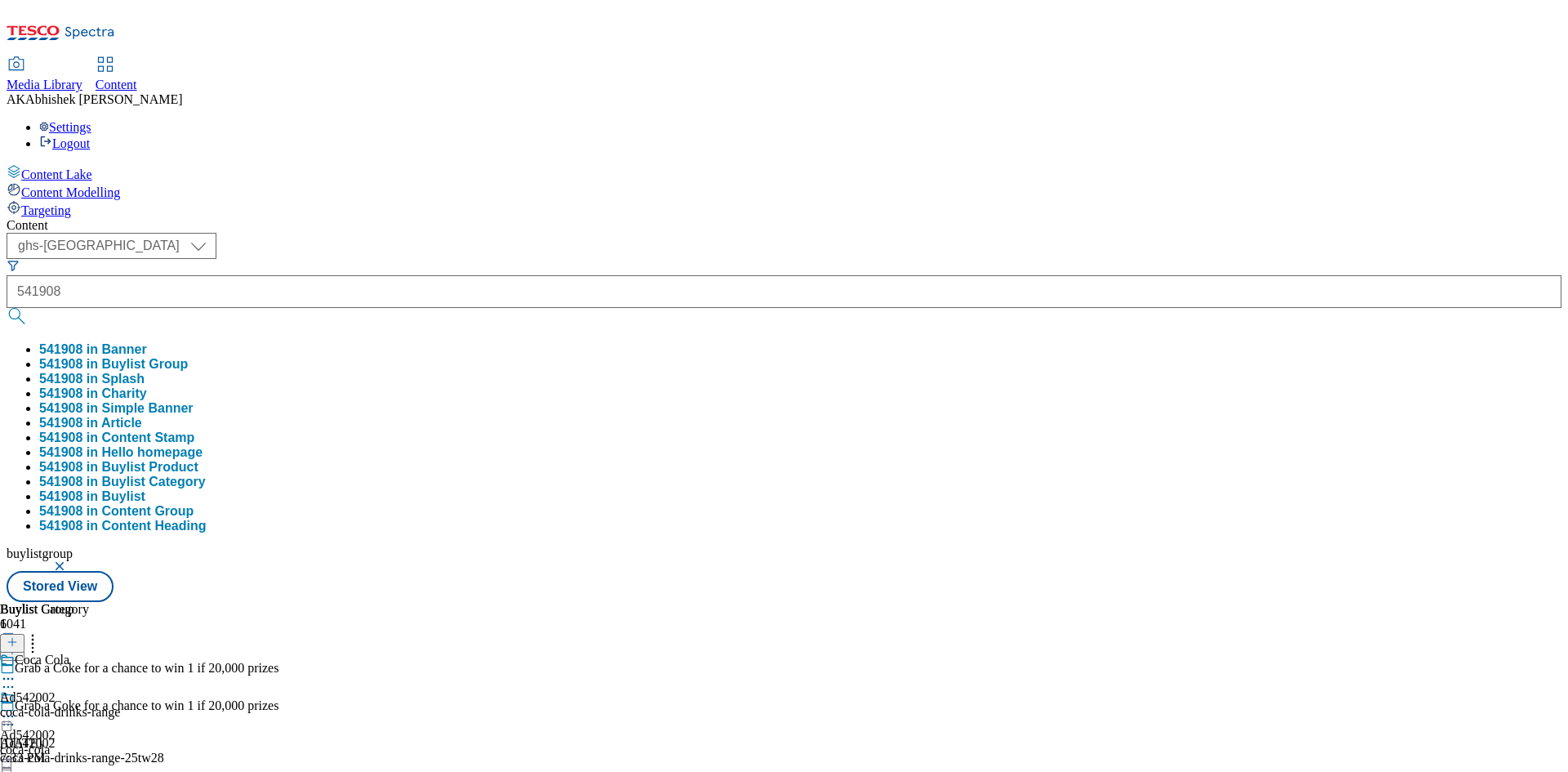
click at [607, 218] on div "Content" at bounding box center [784, 225] width 1554 height 15
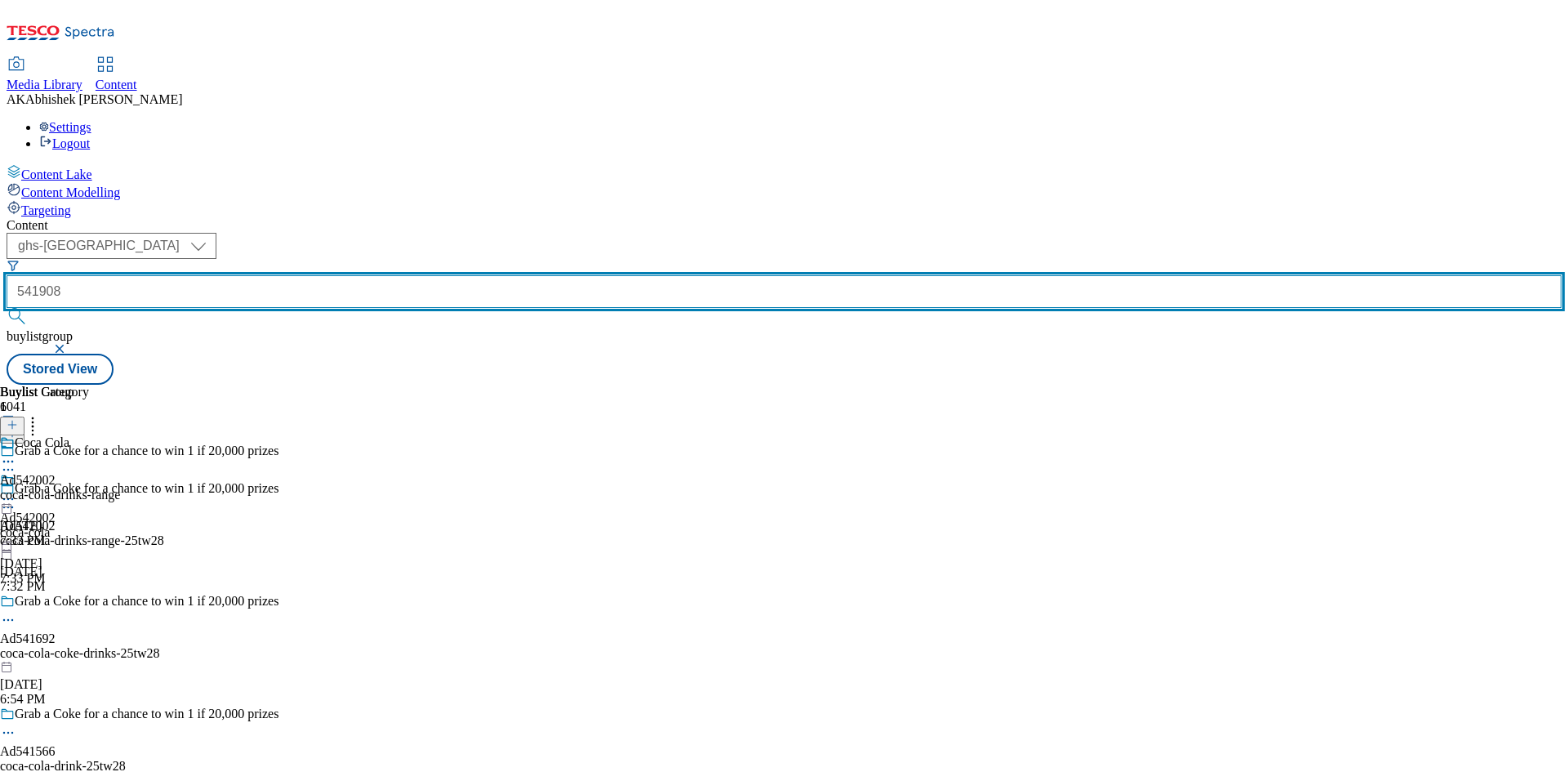
click at [447, 275] on input "541908" at bounding box center [784, 291] width 1554 height 33
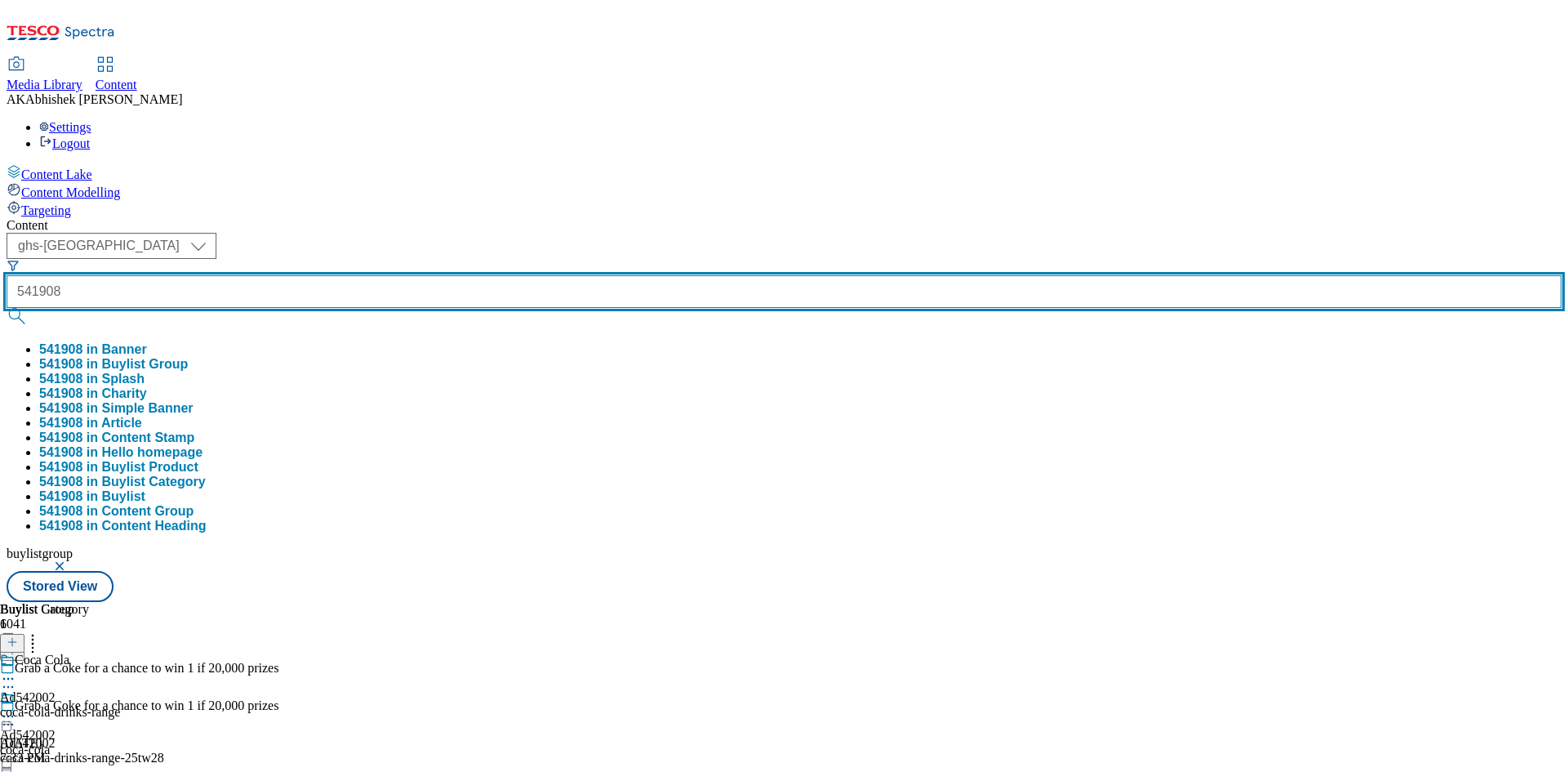
click at [6, 308] on button "submit" at bounding box center [17, 316] width 23 height 16
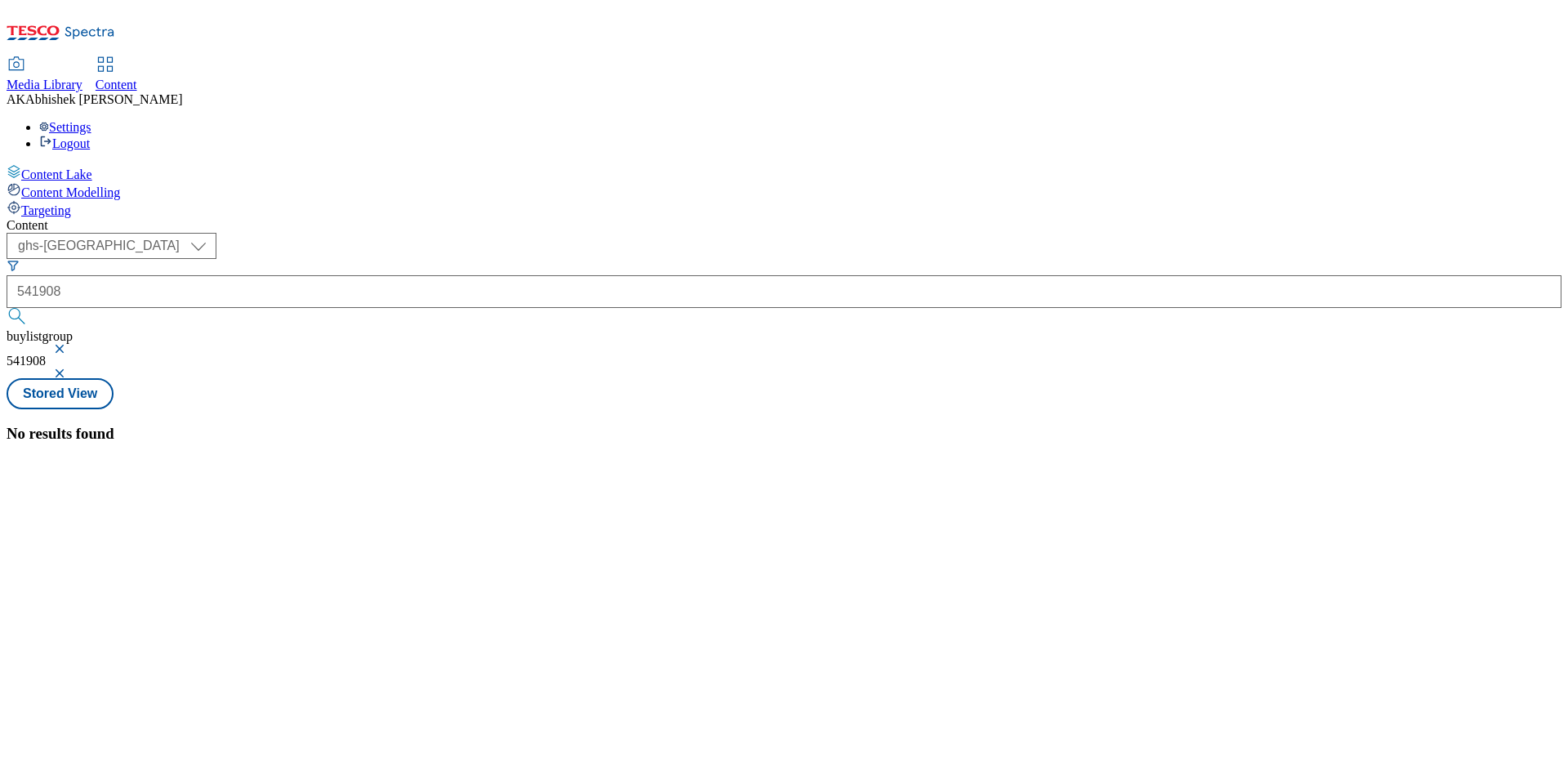
click at [70, 344] on button "button" at bounding box center [62, 348] width 16 height 10
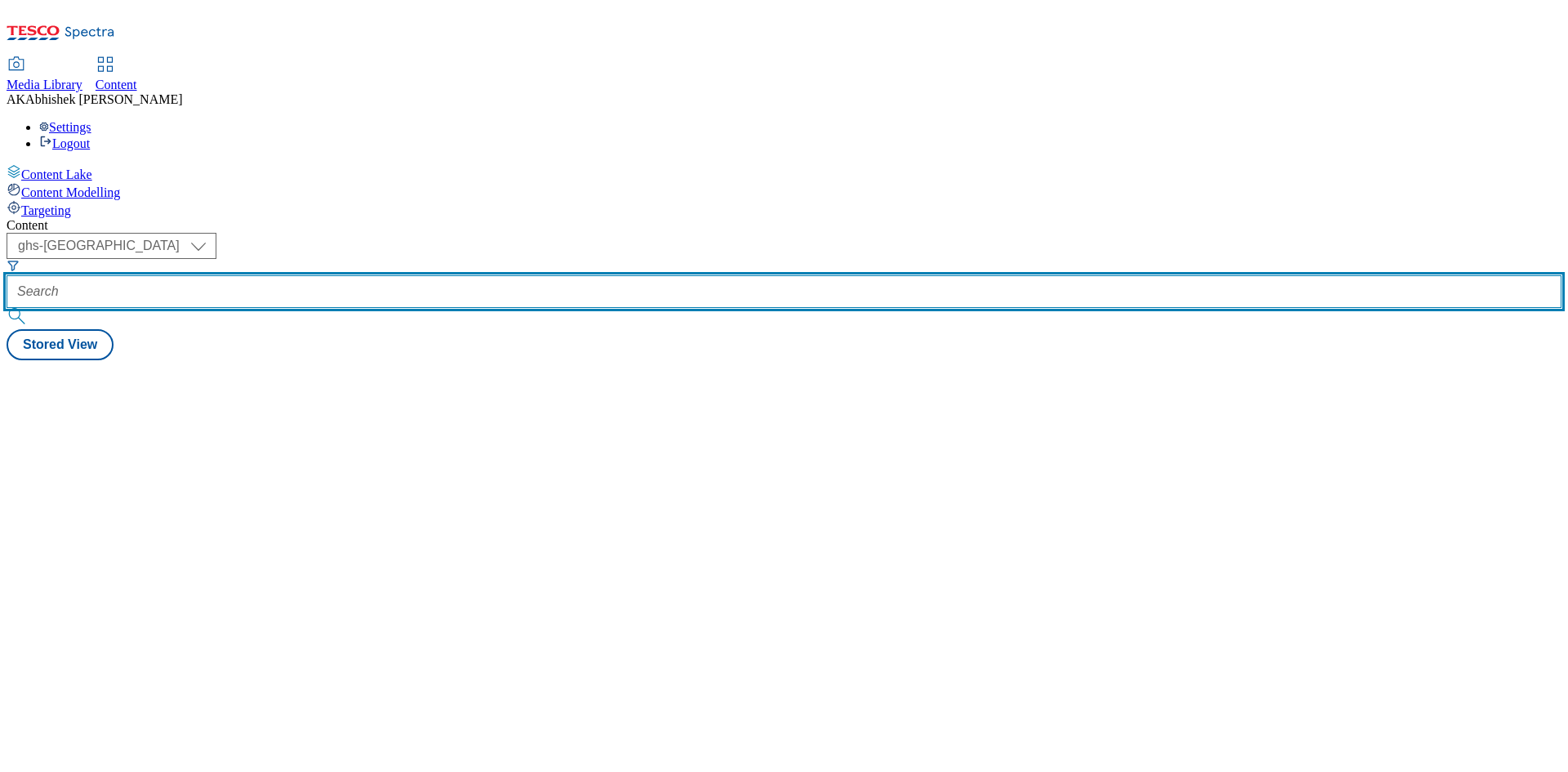
click at [392, 275] on input "text" at bounding box center [784, 291] width 1554 height 33
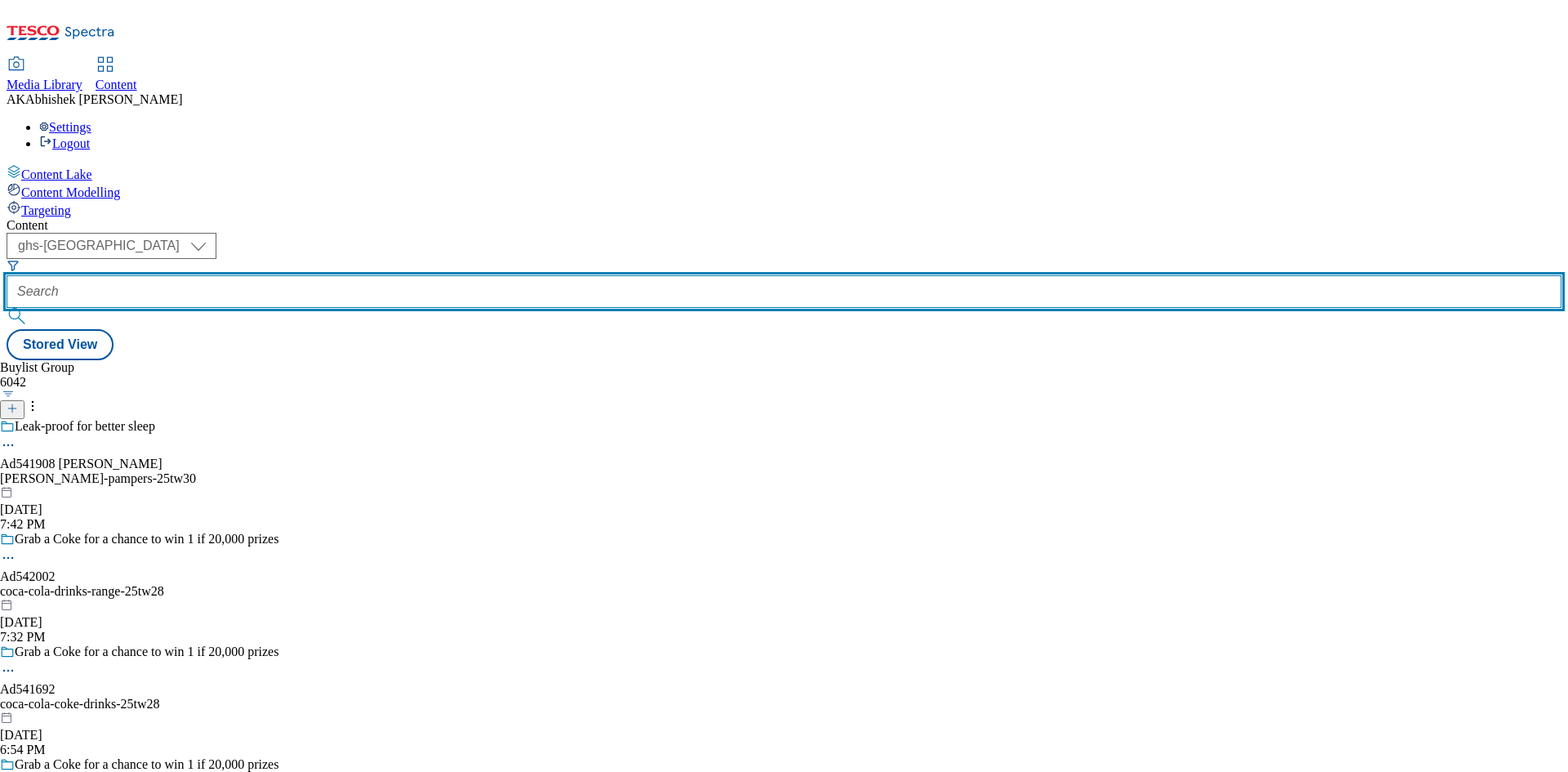
paste input "541908"
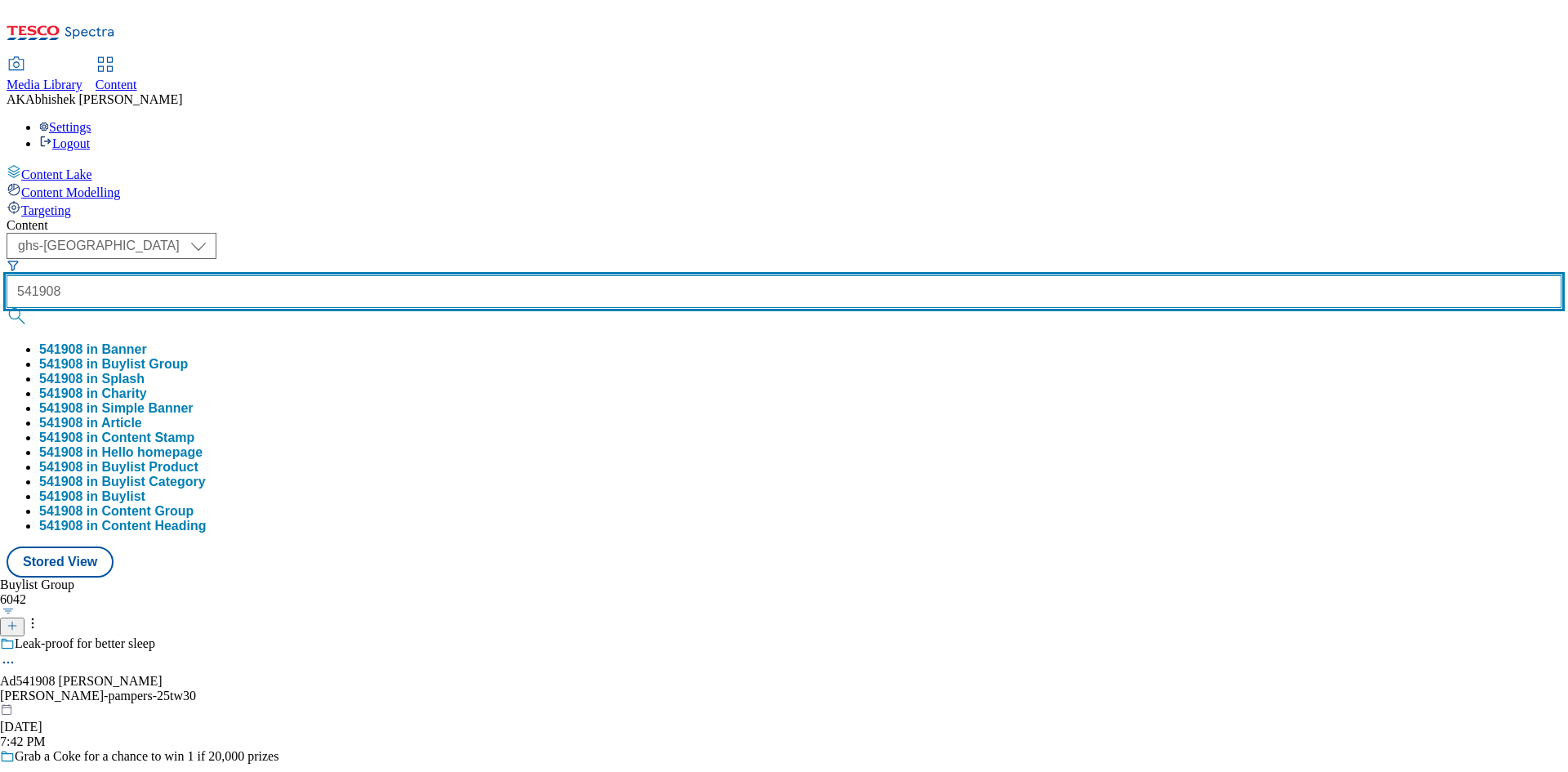
type input "541908"
click at [6, 308] on button "submit" at bounding box center [17, 316] width 23 height 16
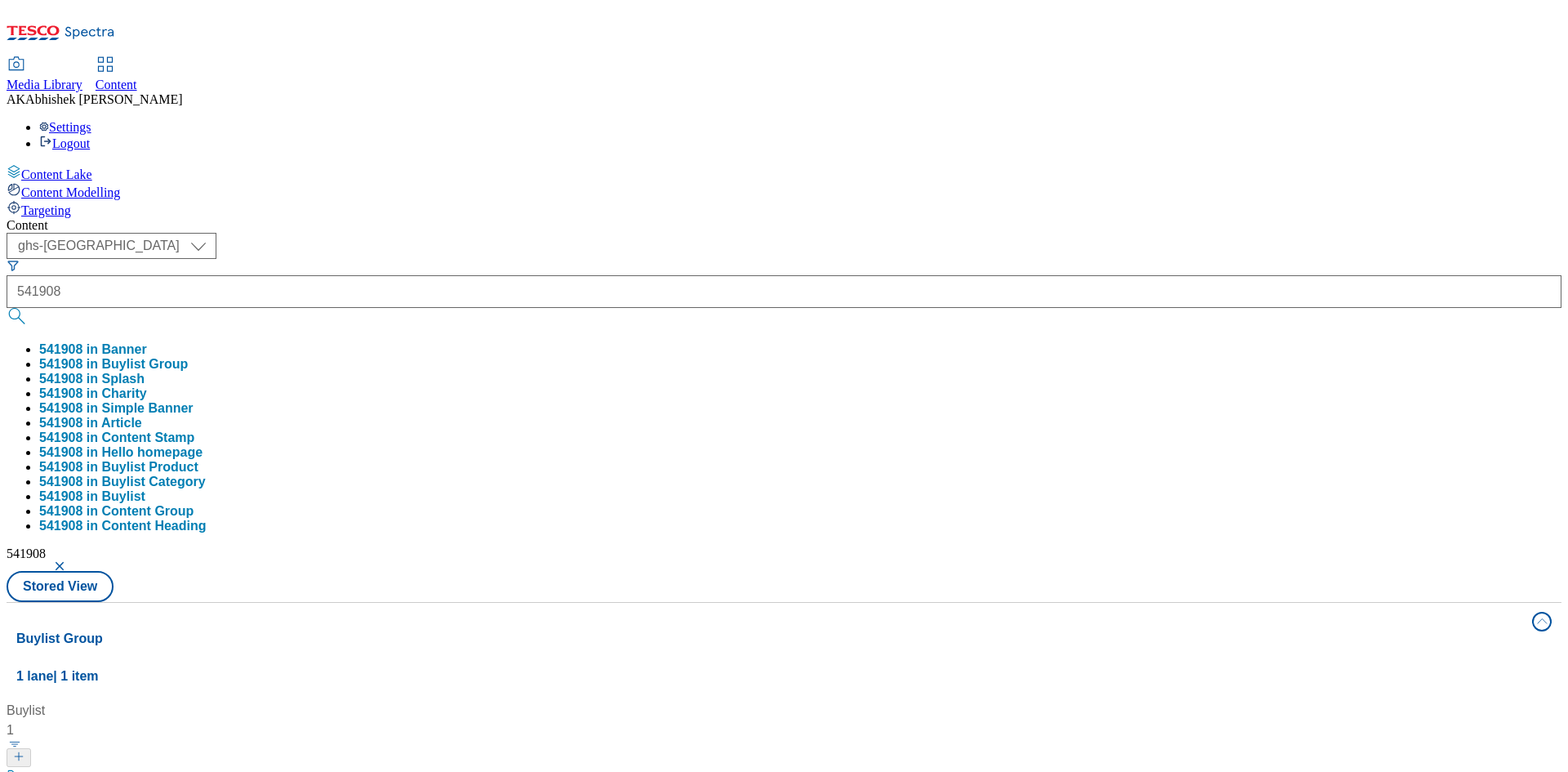
click at [464, 218] on div "Content ( optional ) ghs-roi ghs-uk ghs-uk 541908 541908 in Banner 541908 in Bu…" at bounding box center [784, 766] width 1554 height 1096
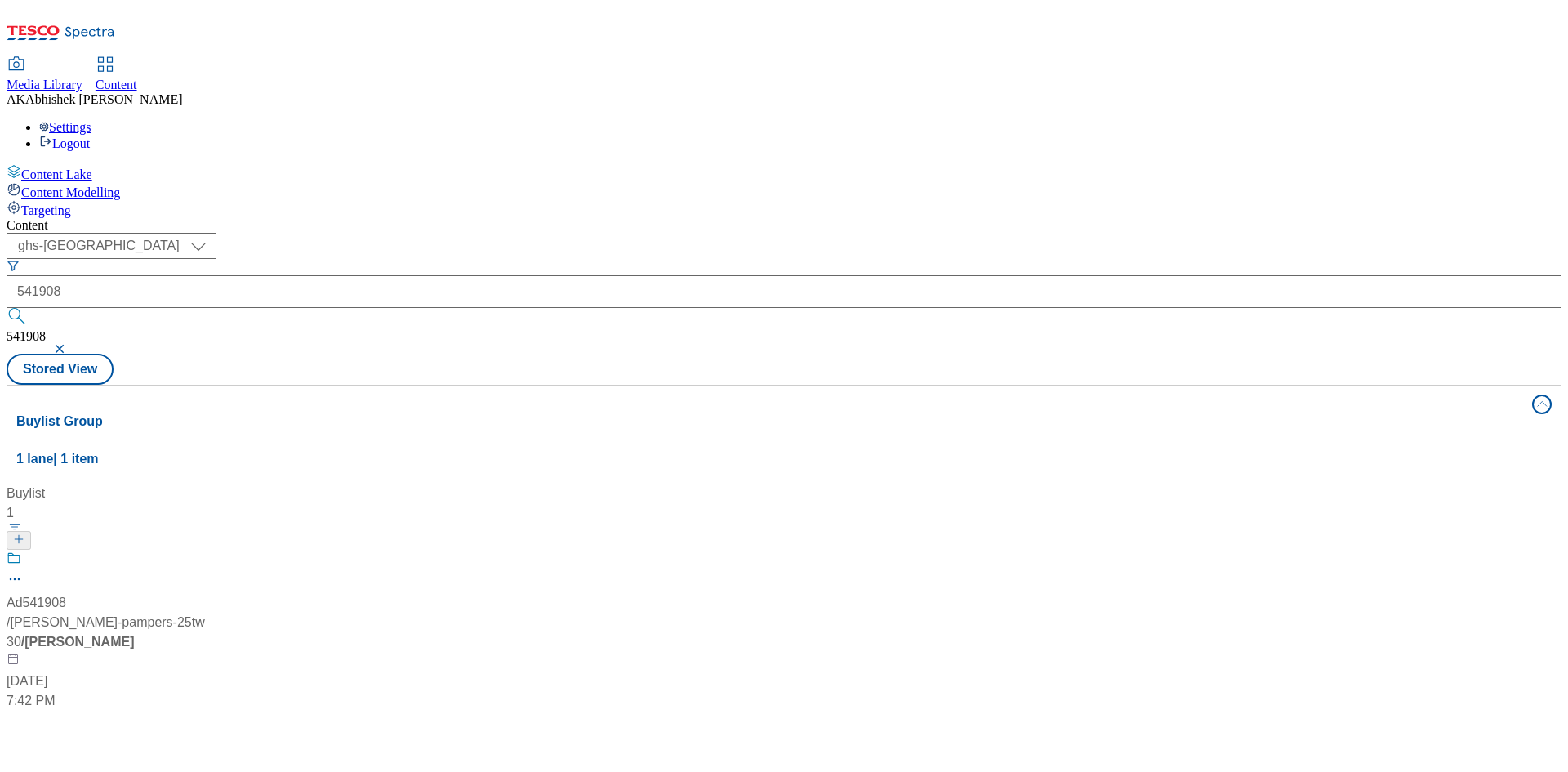
click at [210, 551] on div at bounding box center [108, 572] width 204 height 43
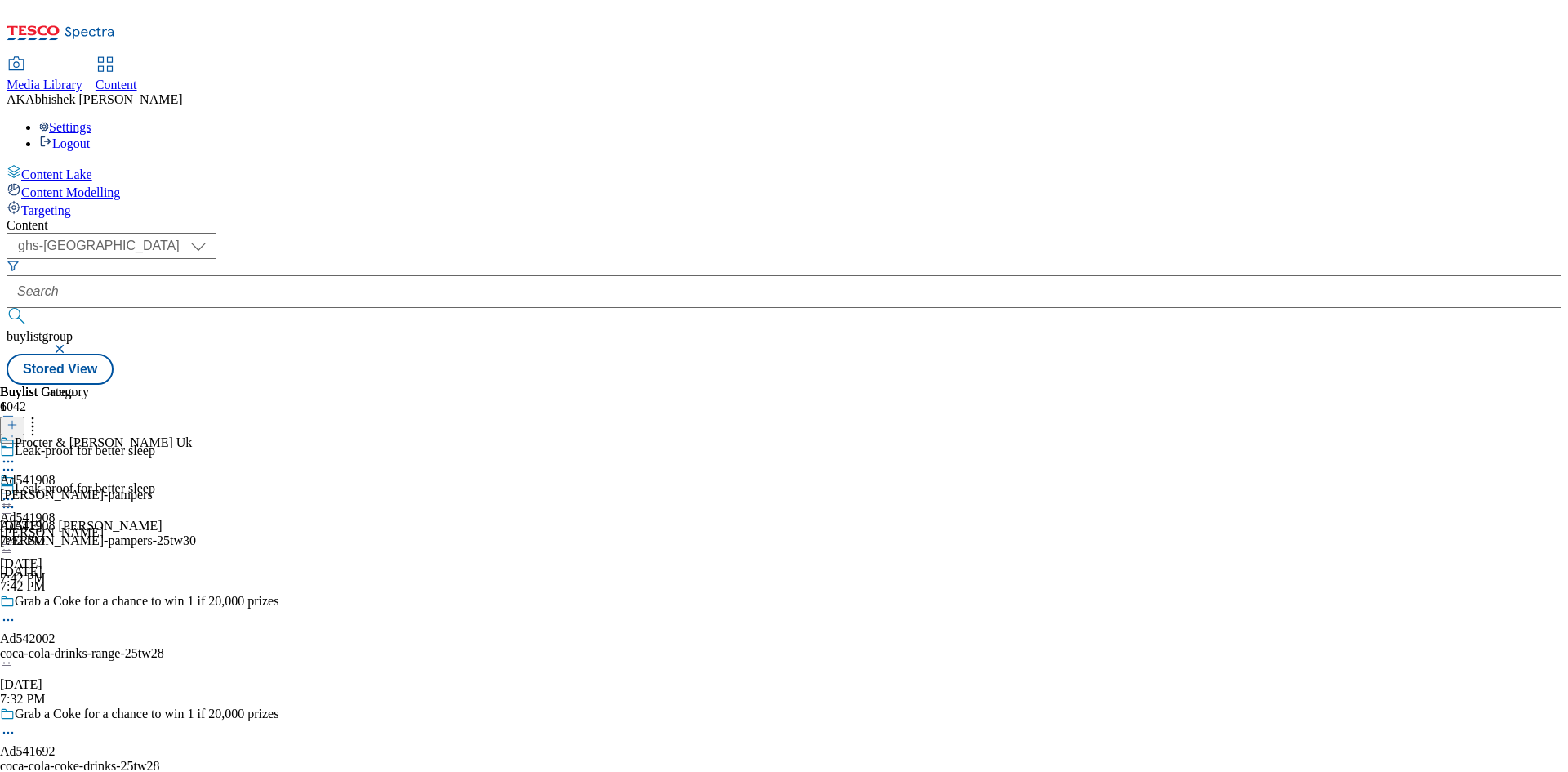
click at [16, 499] on icon at bounding box center [8, 507] width 16 height 16
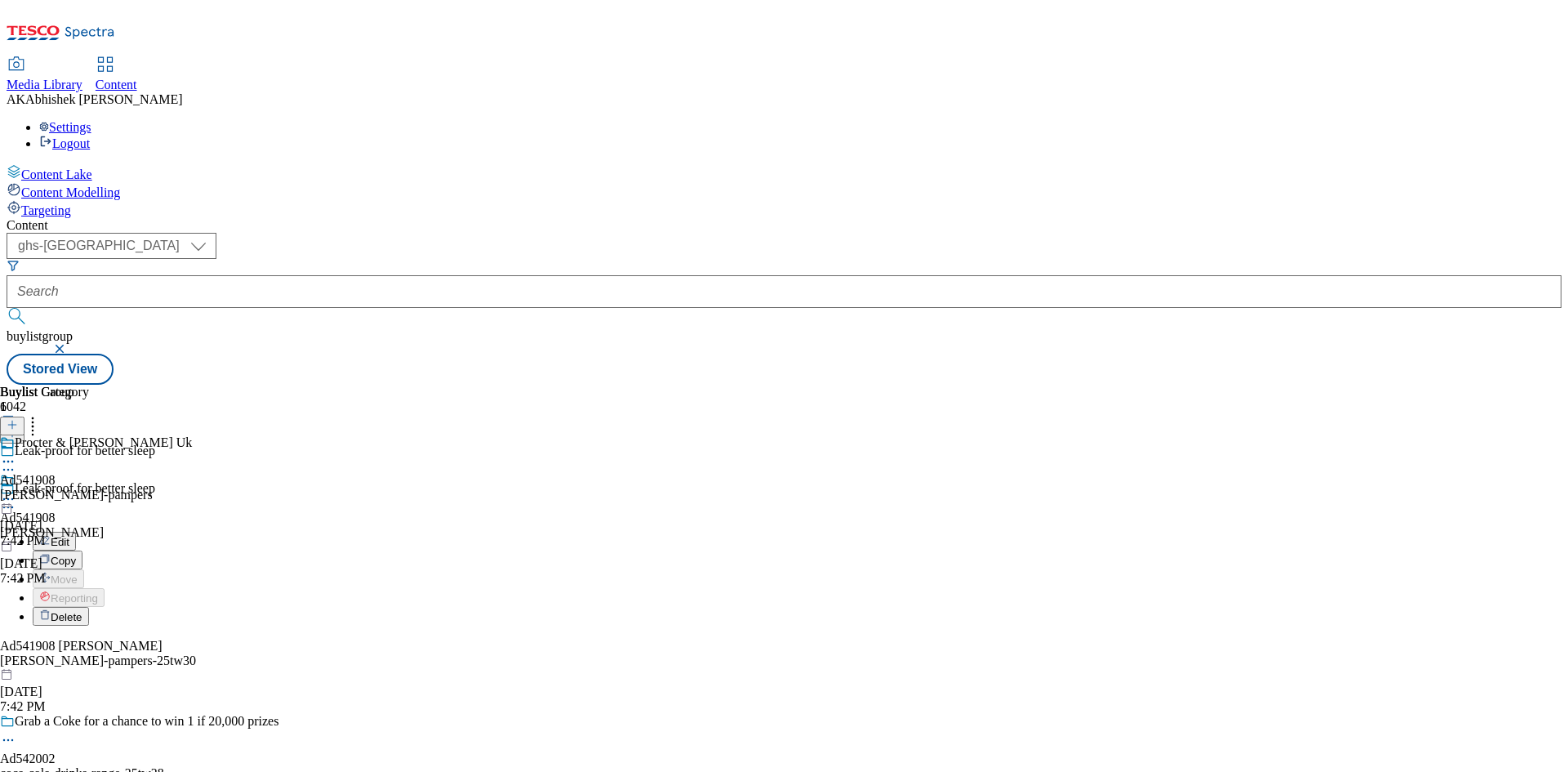
click at [70, 536] on span "Edit" at bounding box center [60, 542] width 19 height 13
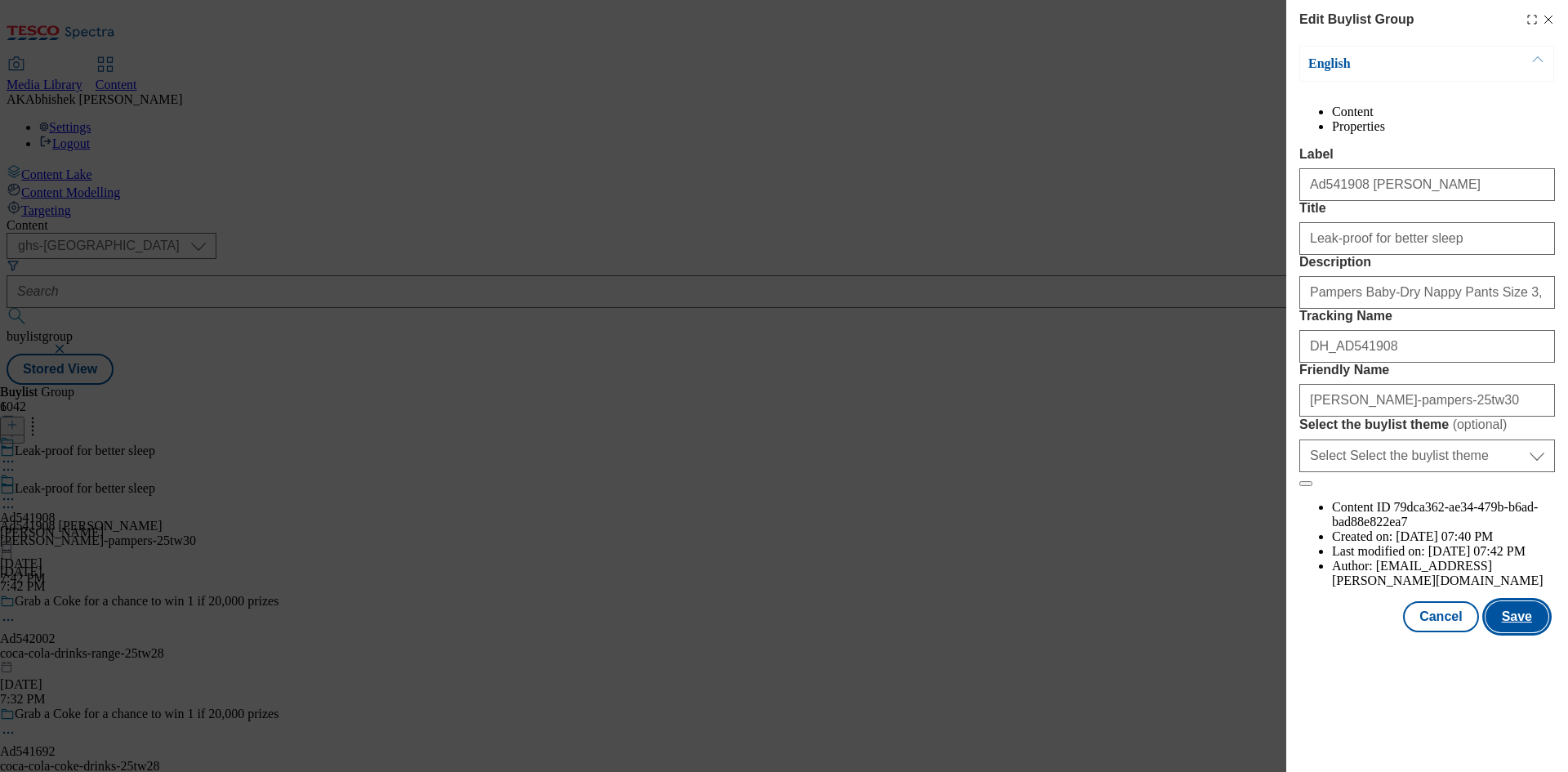
click at [1504, 632] on button "Save" at bounding box center [1516, 617] width 63 height 31
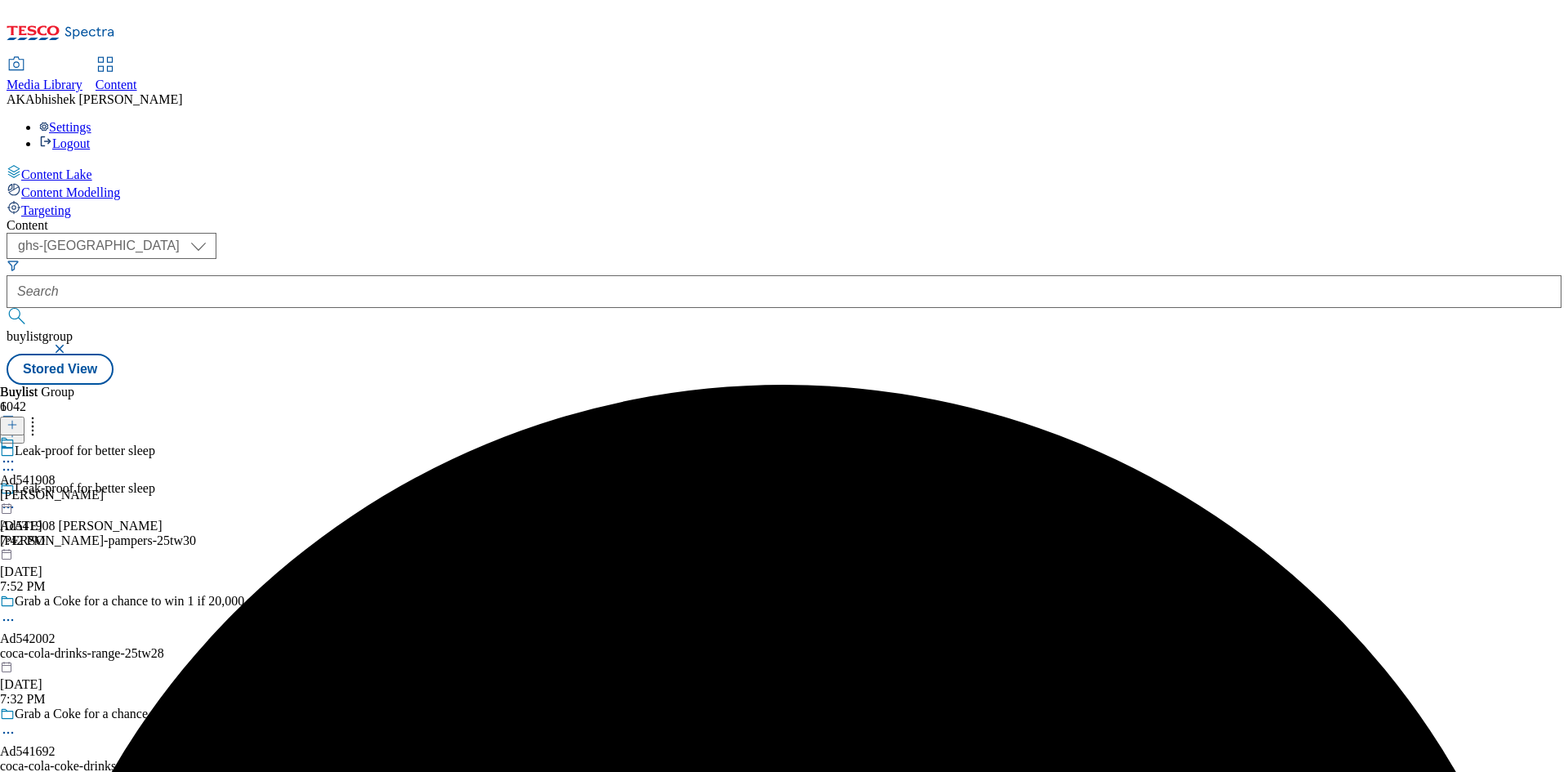
click at [16, 454] on icon at bounding box center [8, 462] width 16 height 16
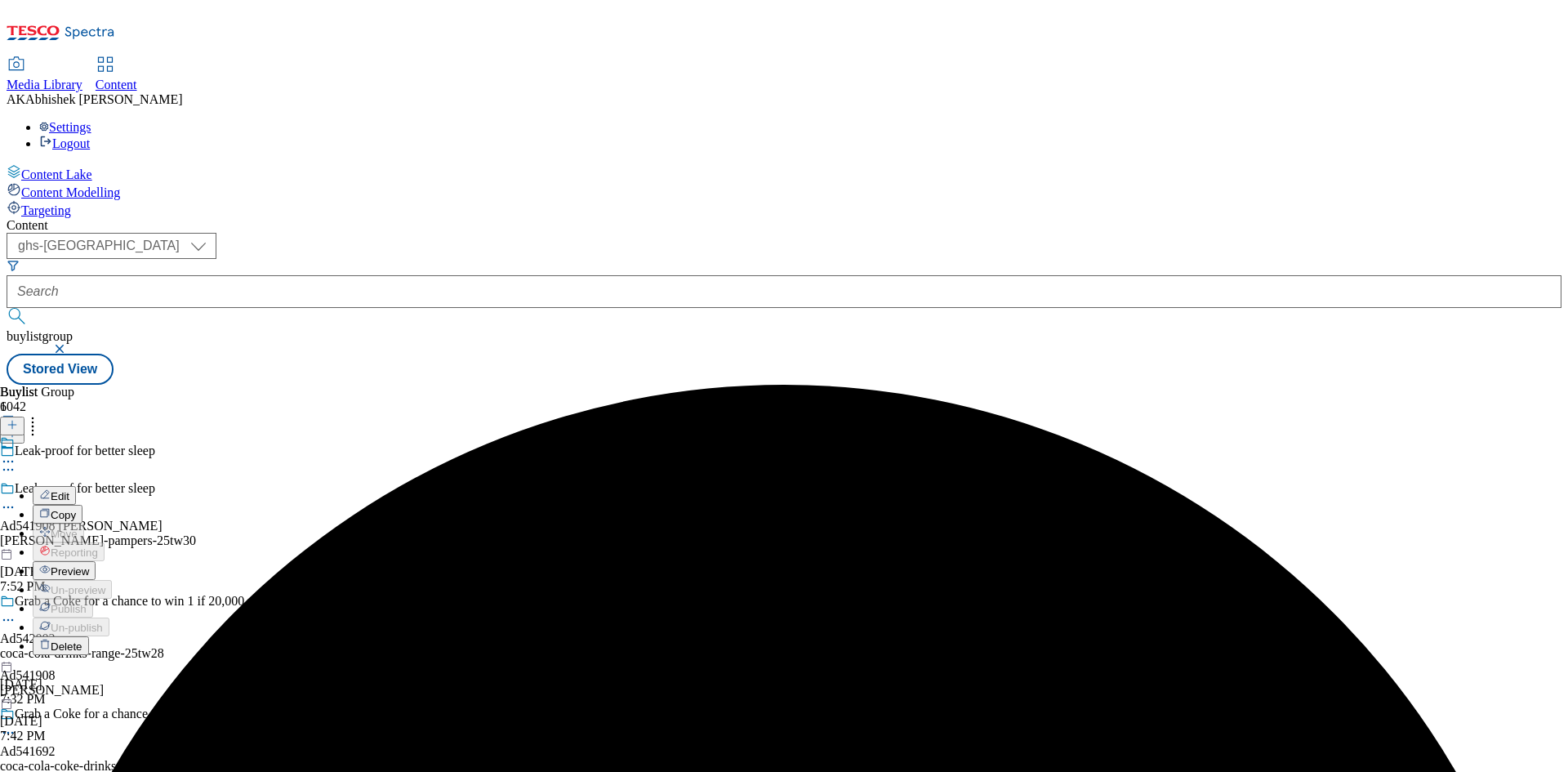
click at [70, 490] on span "Edit" at bounding box center [60, 496] width 19 height 13
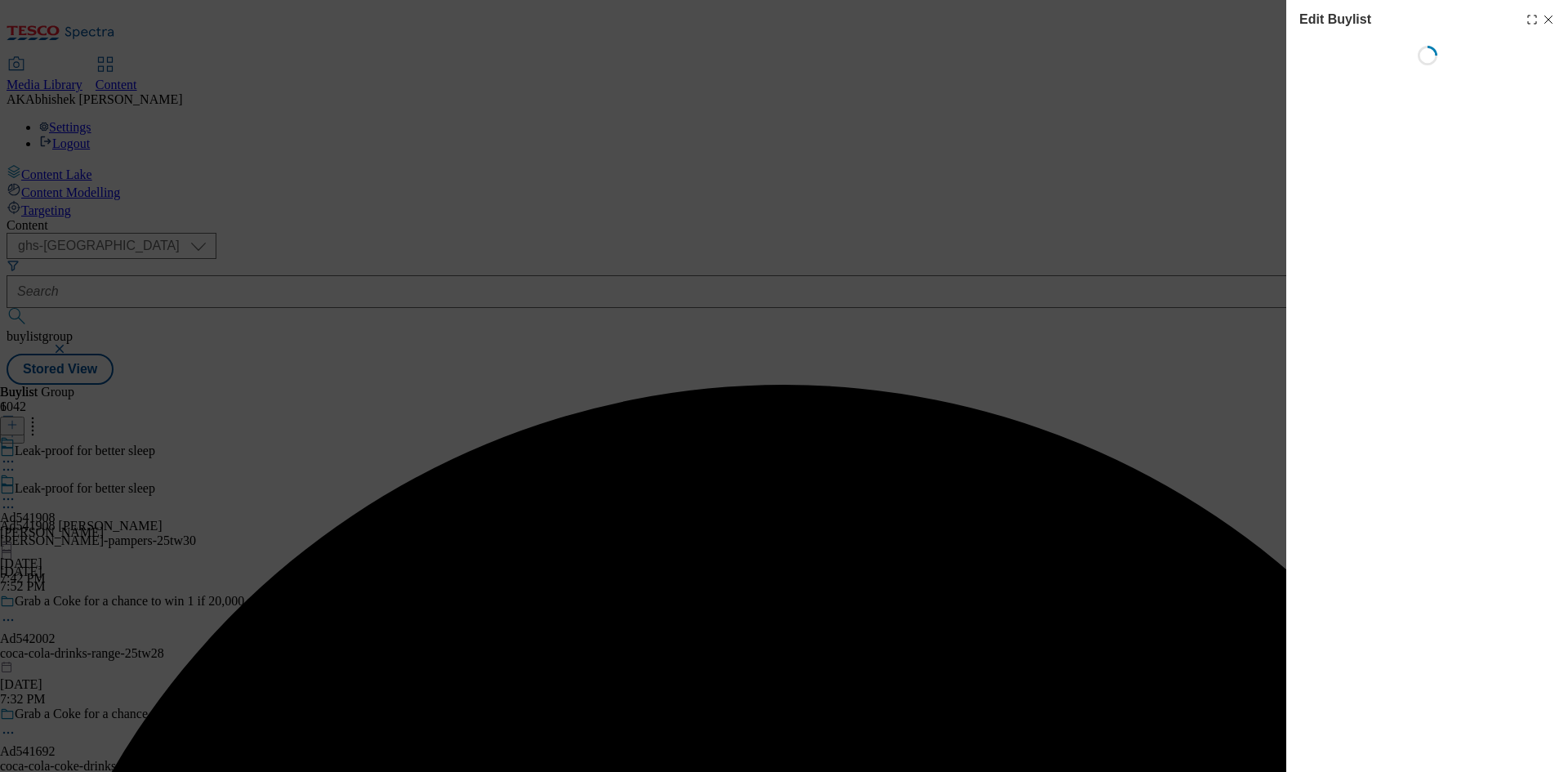
select select "tactical"
select select "supplier funded short term 1-3 weeks"
select select "dunnhumby"
select select "Banner"
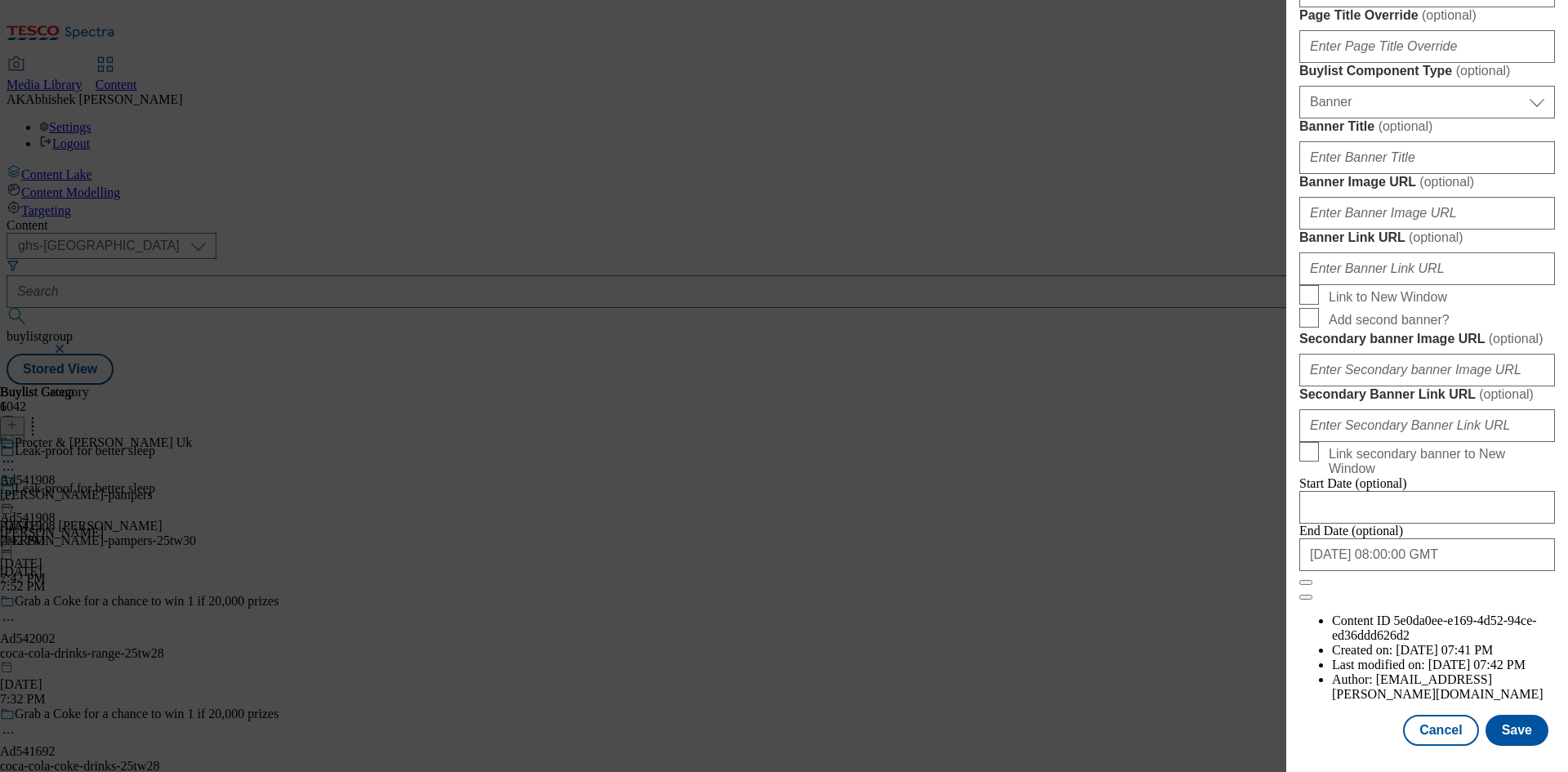
scroll to position [1604, 0]
click at [1501, 731] on button "Save" at bounding box center [1516, 730] width 63 height 31
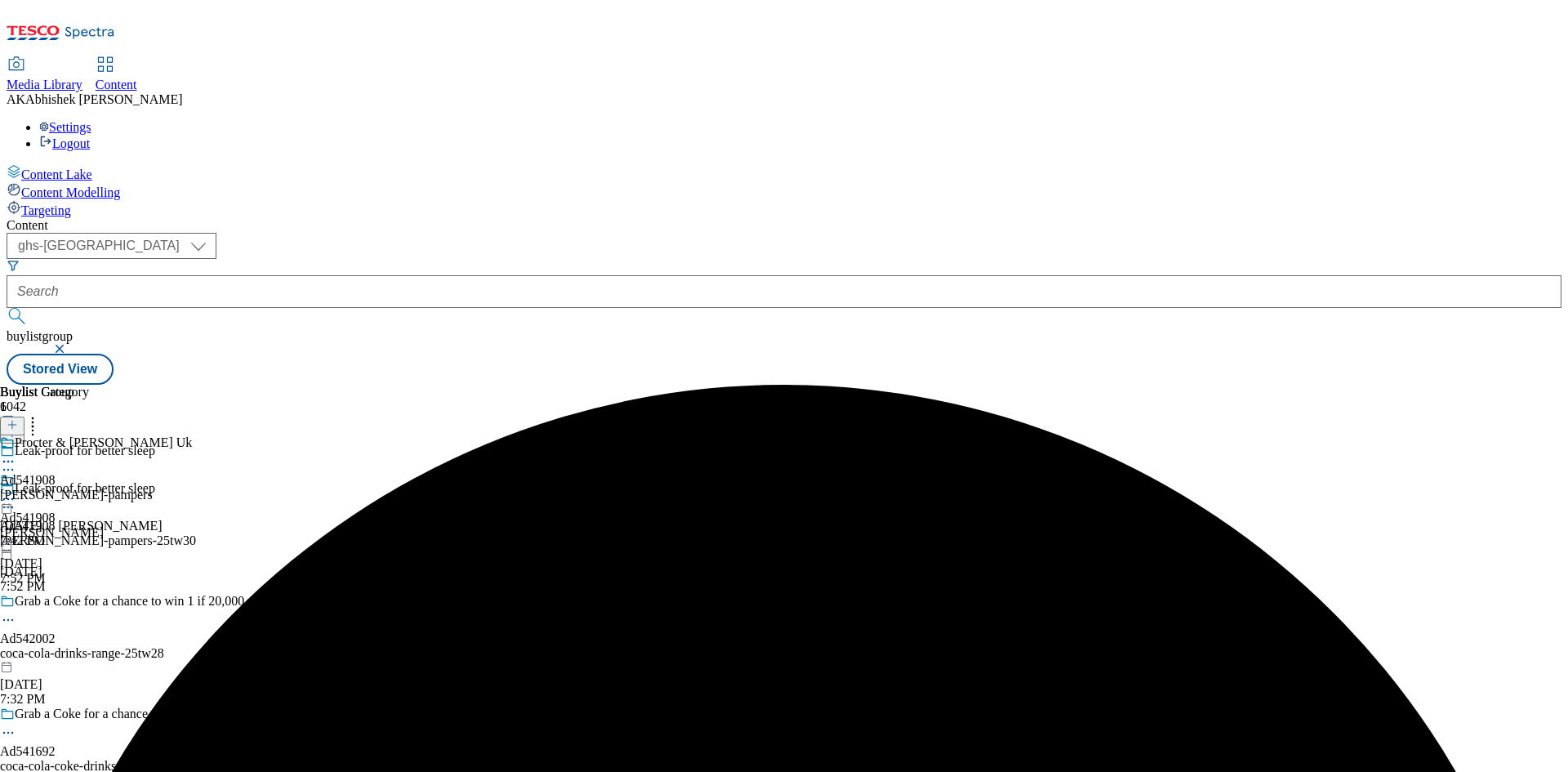
click at [16, 454] on icon at bounding box center [8, 462] width 16 height 16
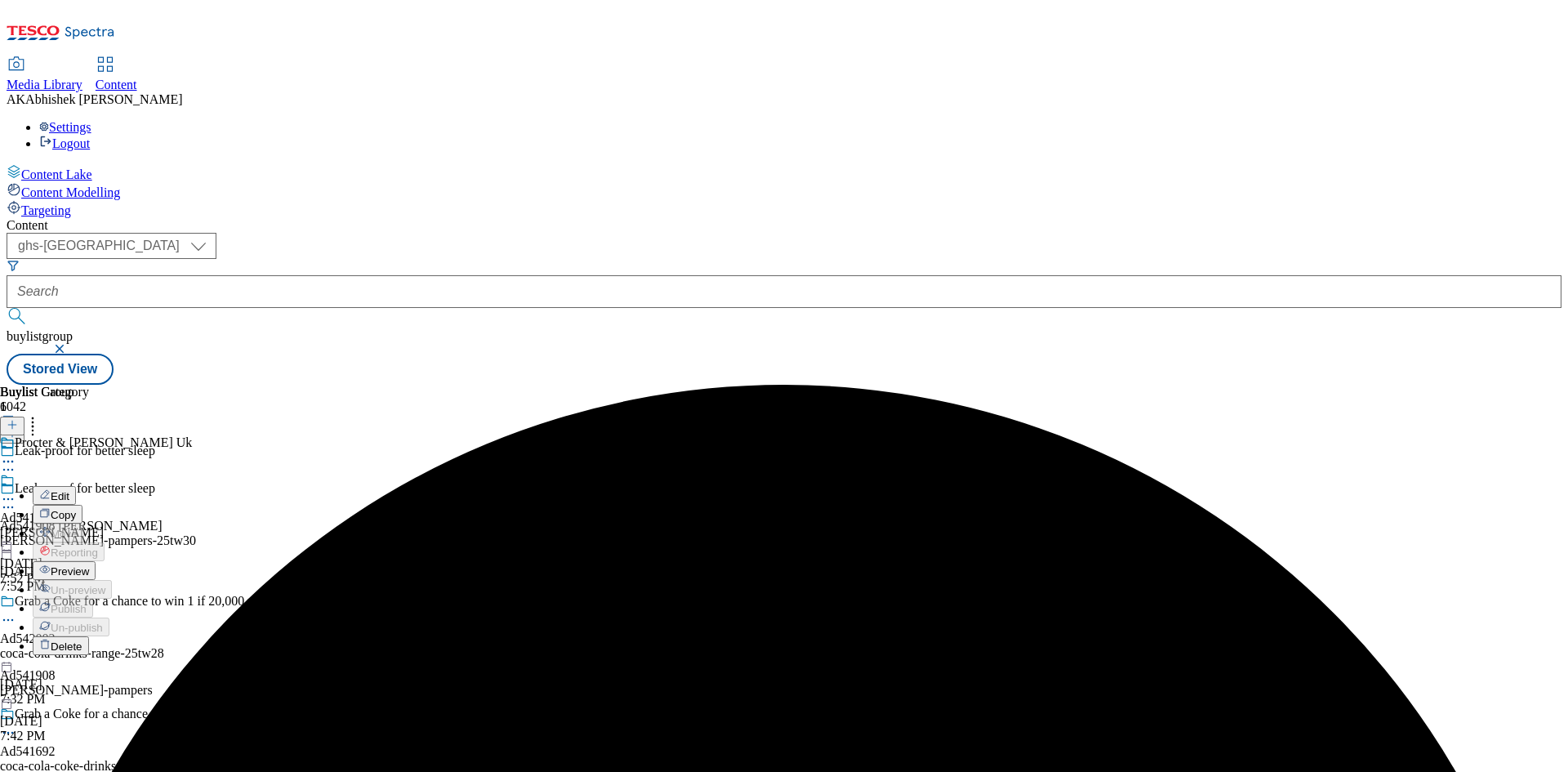
click at [70, 490] on span "Edit" at bounding box center [60, 496] width 19 height 13
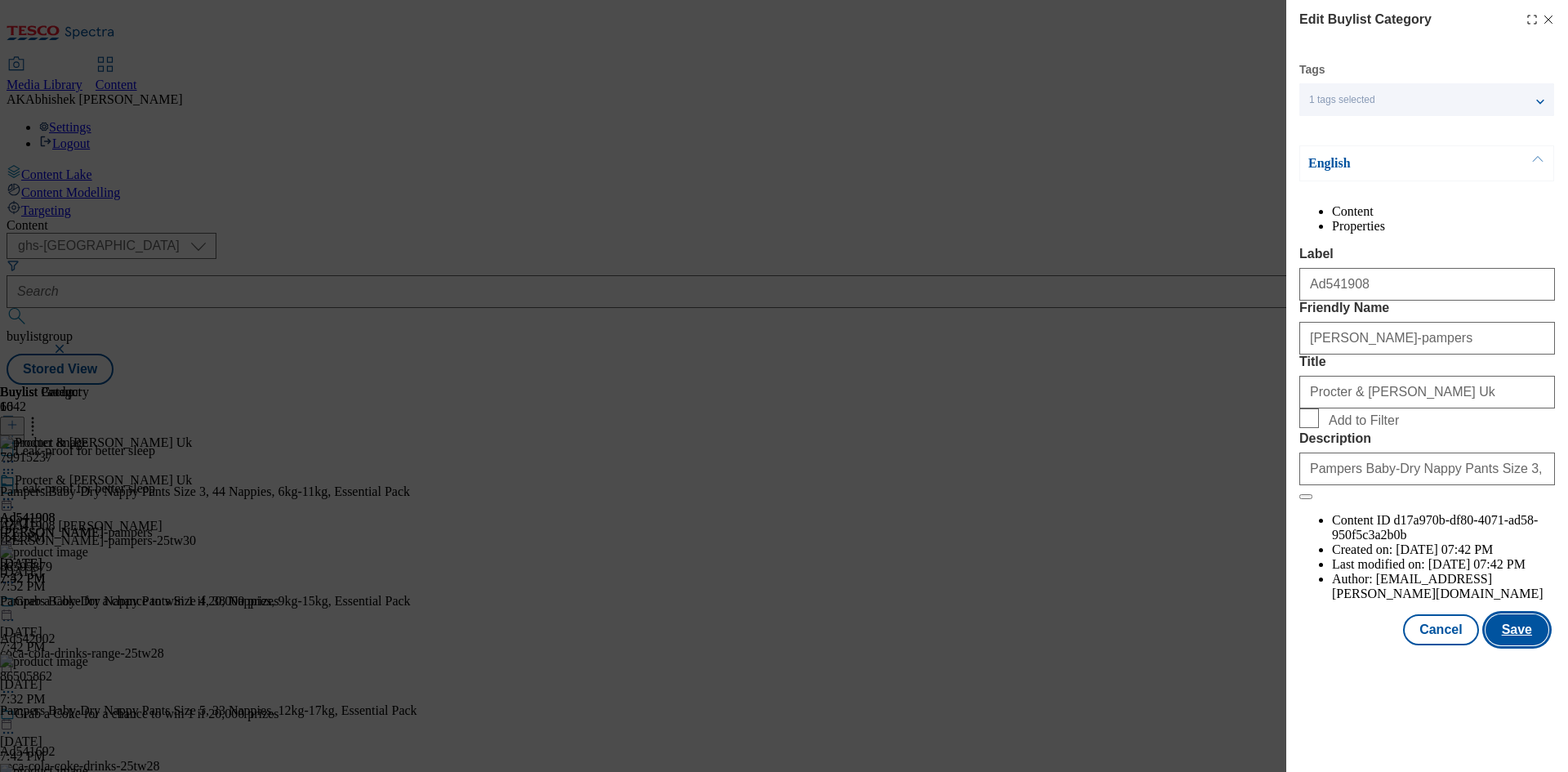
click at [1512, 645] on button "Save" at bounding box center [1516, 630] width 63 height 31
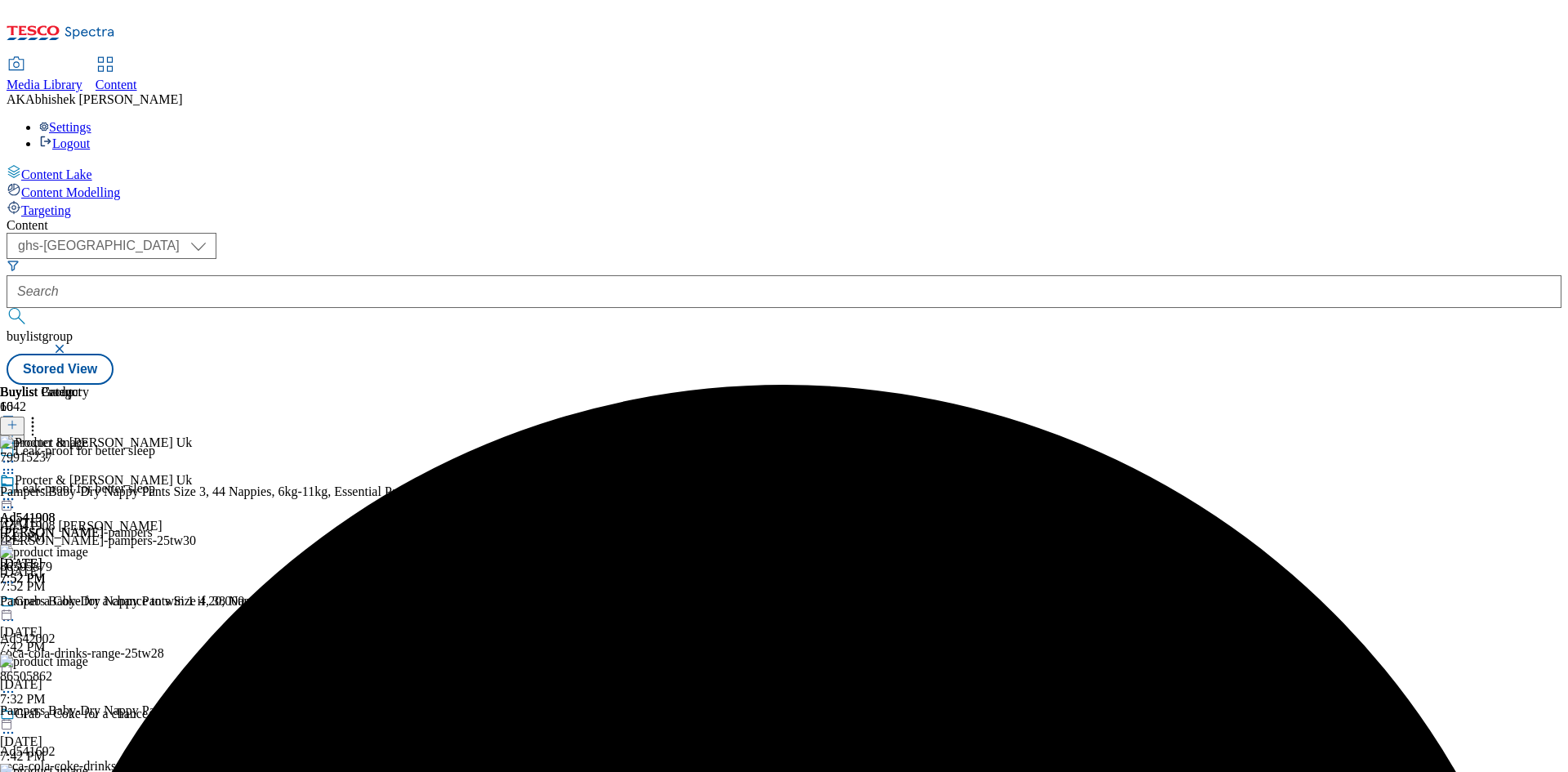
click at [16, 491] on icon at bounding box center [8, 499] width 16 height 16
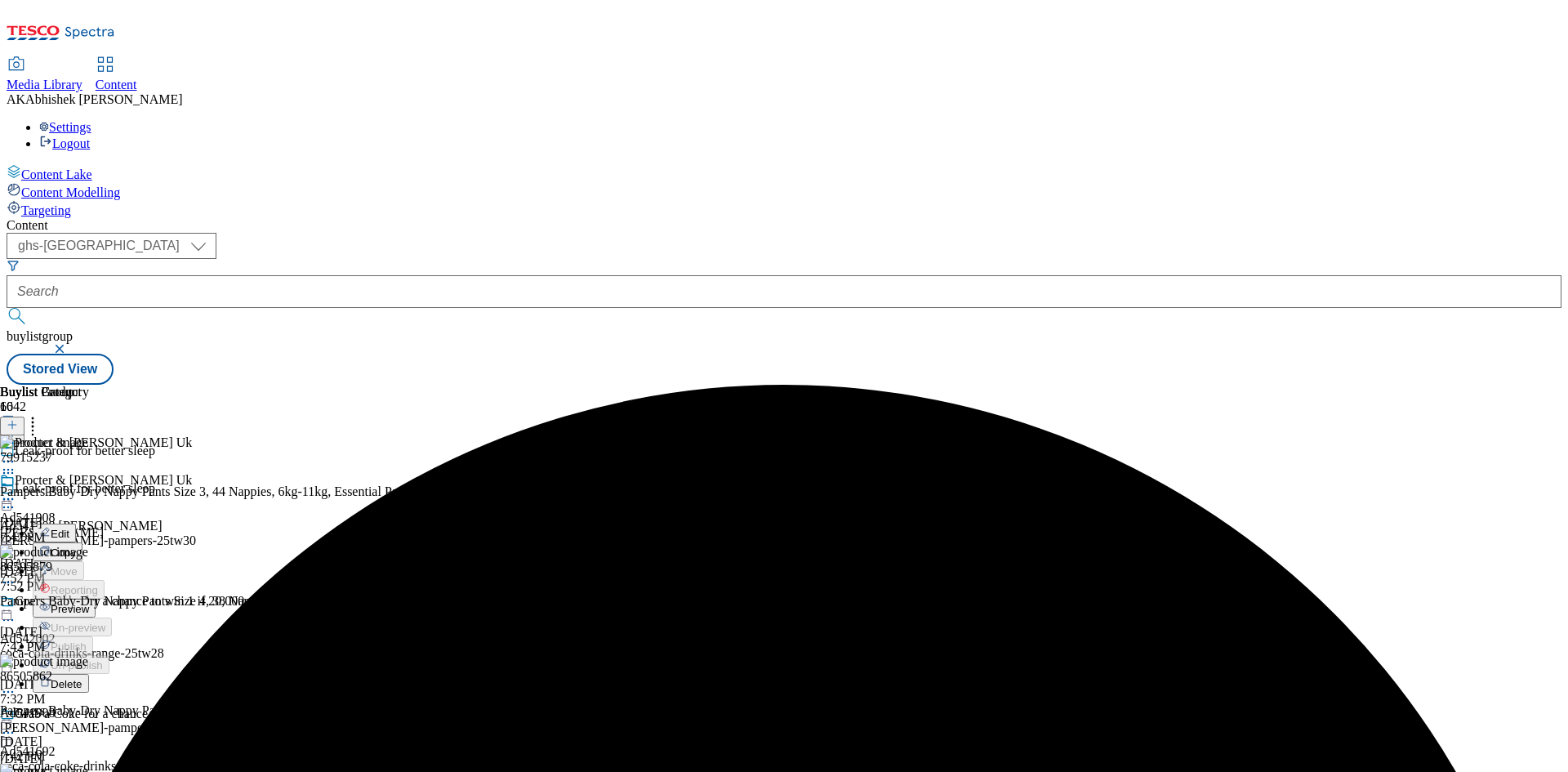
click at [89, 602] on span "Preview" at bounding box center [70, 609] width 38 height 13
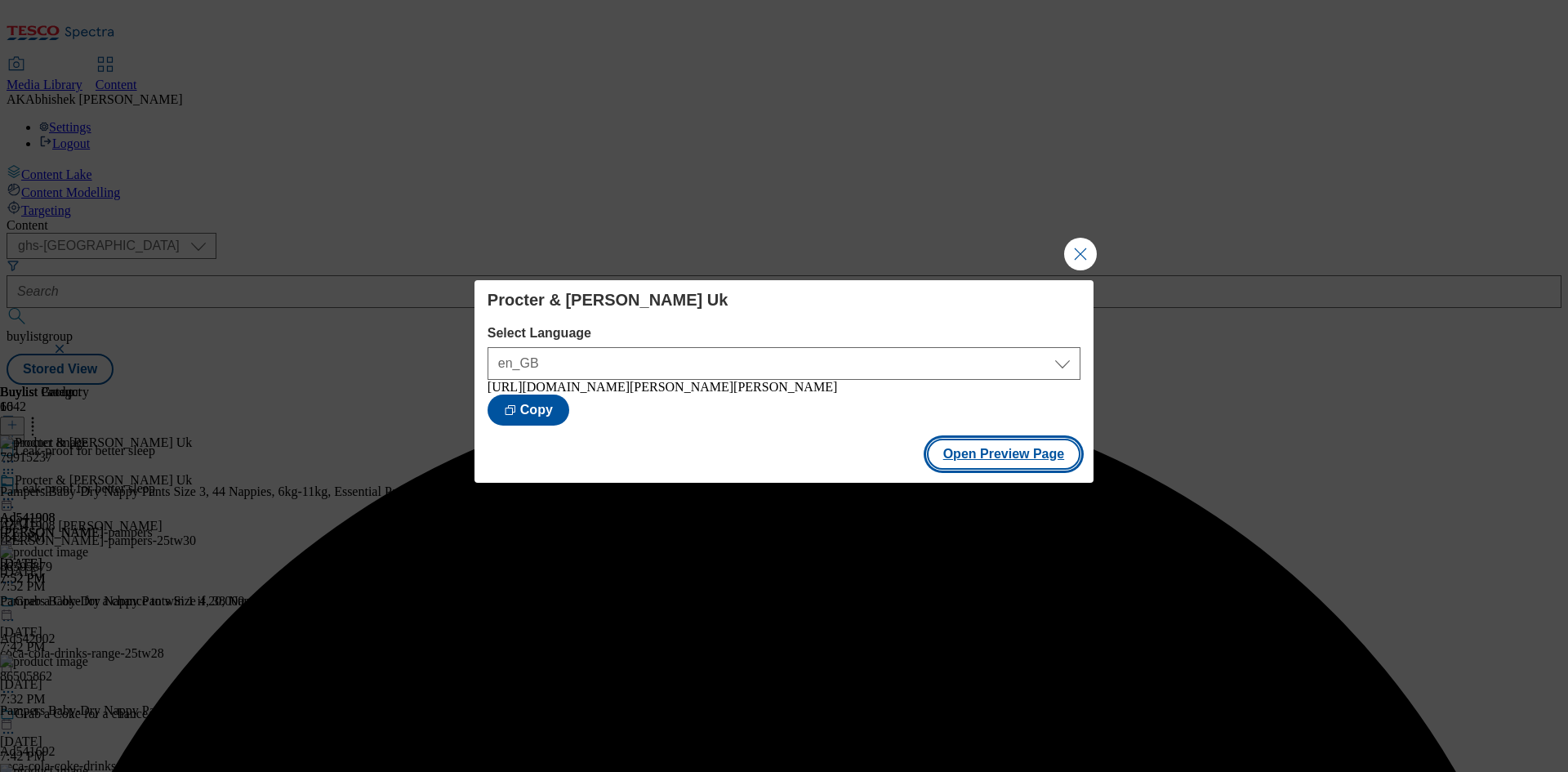
click at [1012, 458] on button "Open Preview Page" at bounding box center [1004, 454] width 154 height 31
click at [1077, 249] on button "Close Modal" at bounding box center [1080, 254] width 33 height 33
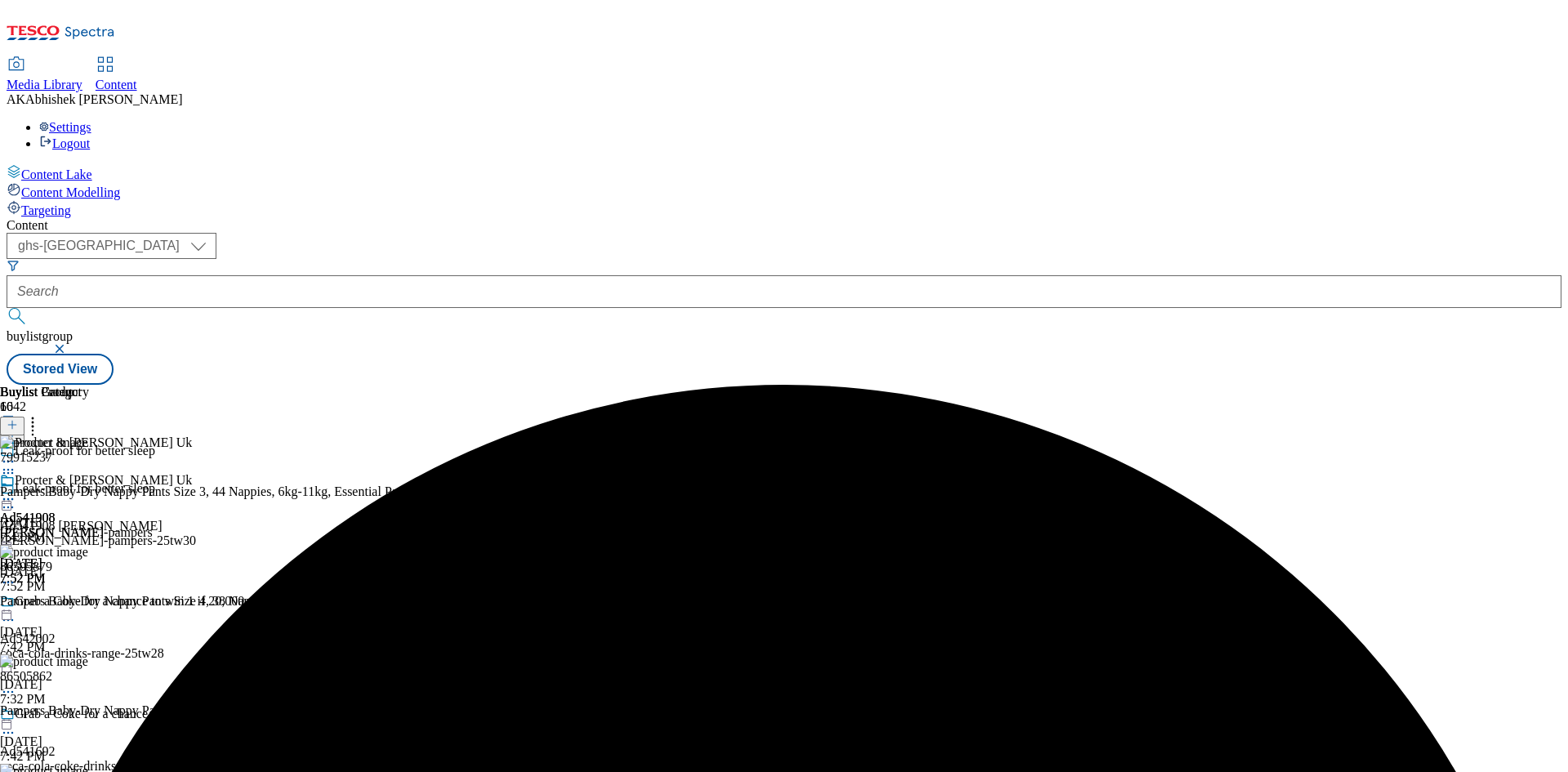
click at [16, 491] on icon at bounding box center [8, 499] width 16 height 16
click at [86, 660] on span "Publish" at bounding box center [69, 666] width 36 height 13
